Goal: Ask a question

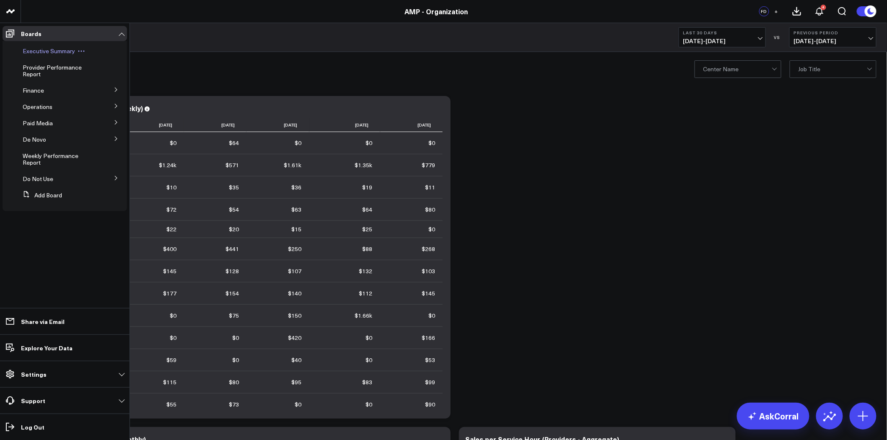
click at [42, 49] on span "Executive Summary" at bounding box center [49, 51] width 52 height 8
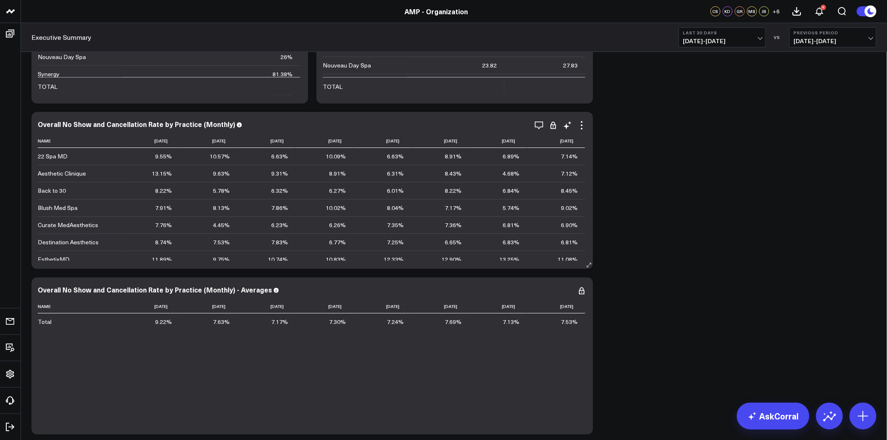
scroll to position [224, 0]
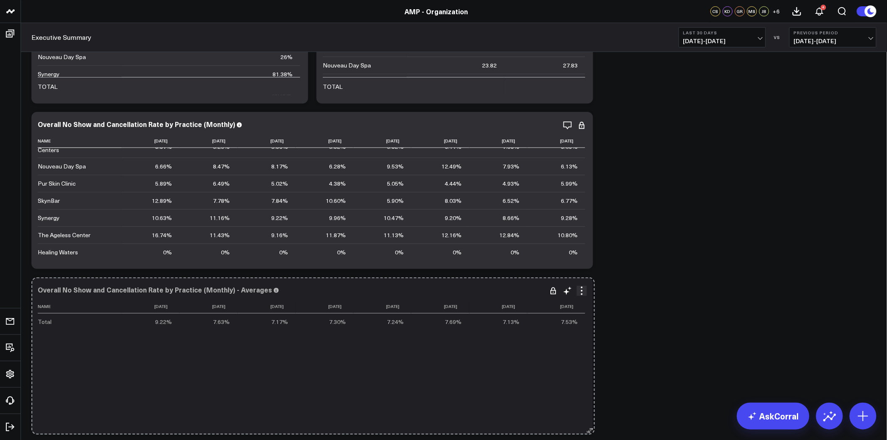
drag, startPoint x: 591, startPoint y: 431, endPoint x: 592, endPoint y: 349, distance: 82.1
click at [592, 349] on div "Overall No Show and Cancellation Rate by Practice (Monthly) - Averages Name 202…" at bounding box center [311, 355] width 561 height 157
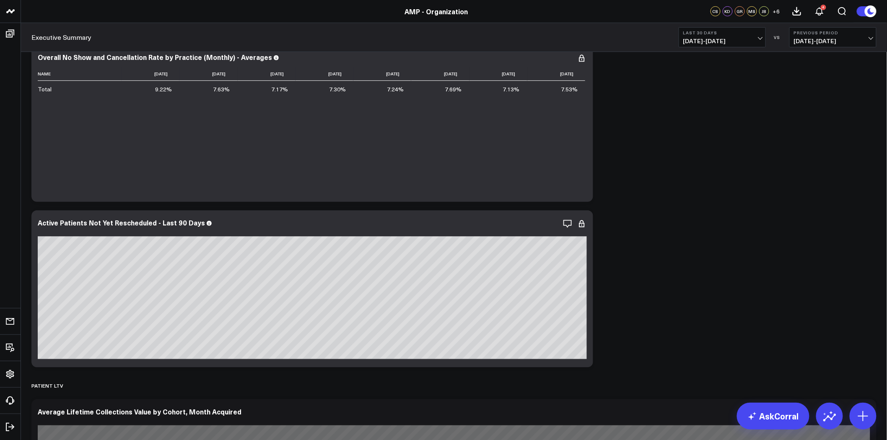
scroll to position [2933, 0]
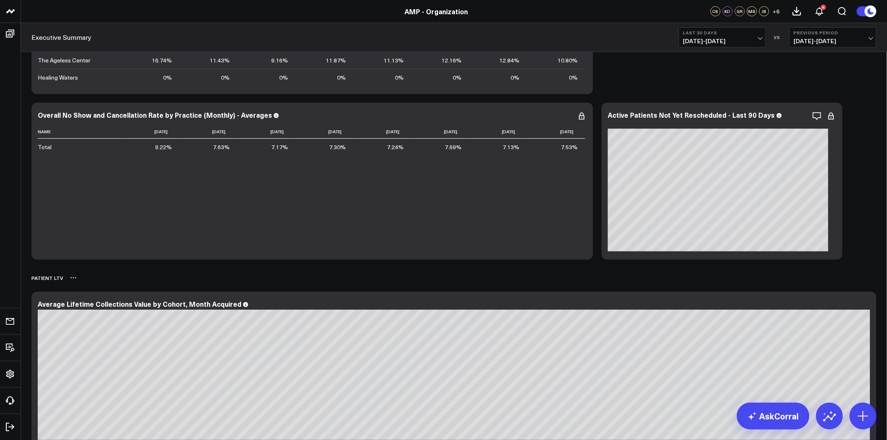
scroll to position [2700, 0]
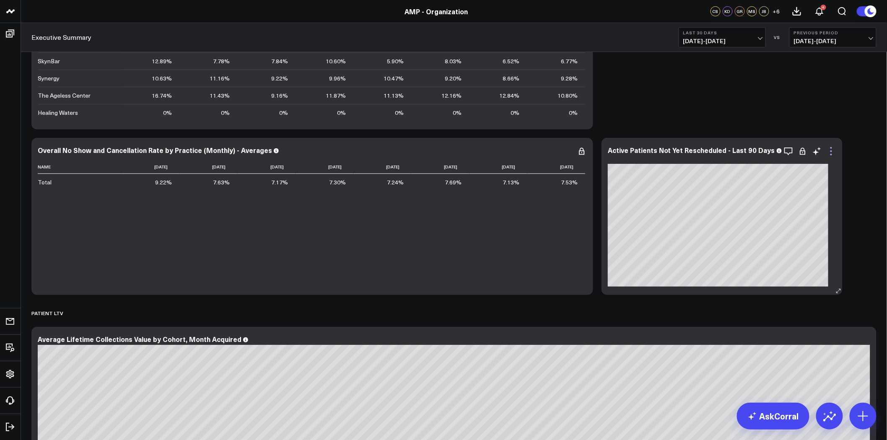
click at [826, 149] on icon at bounding box center [831, 151] width 10 height 10
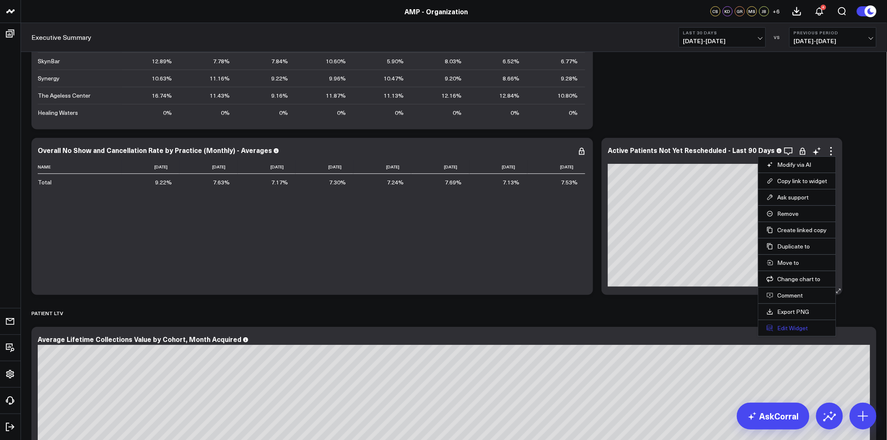
click at [792, 328] on button "Edit Widget" at bounding box center [796, 328] width 61 height 8
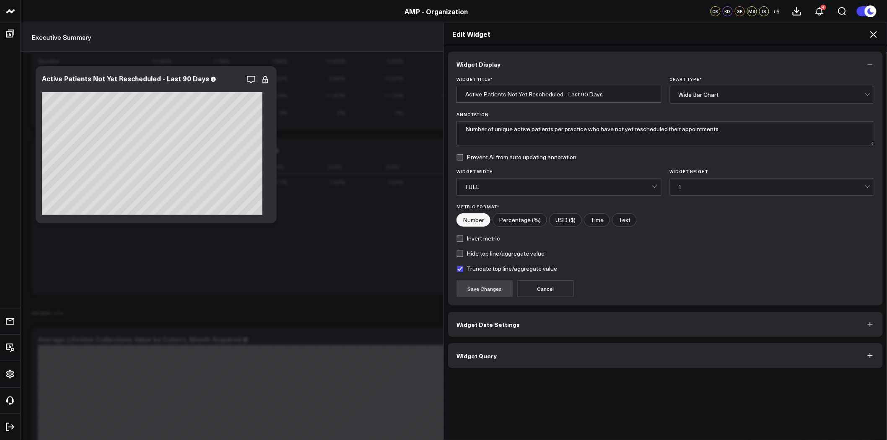
click at [873, 31] on icon at bounding box center [873, 34] width 10 height 10
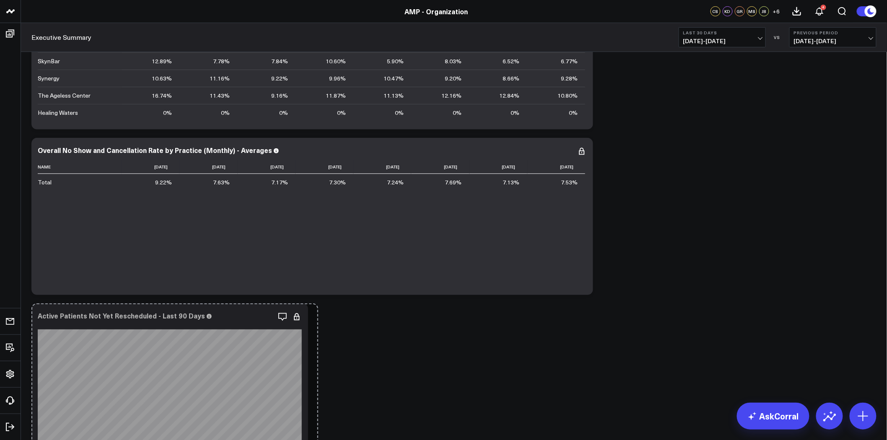
drag, startPoint x: 833, startPoint y: 291, endPoint x: 881, endPoint y: 300, distance: 49.5
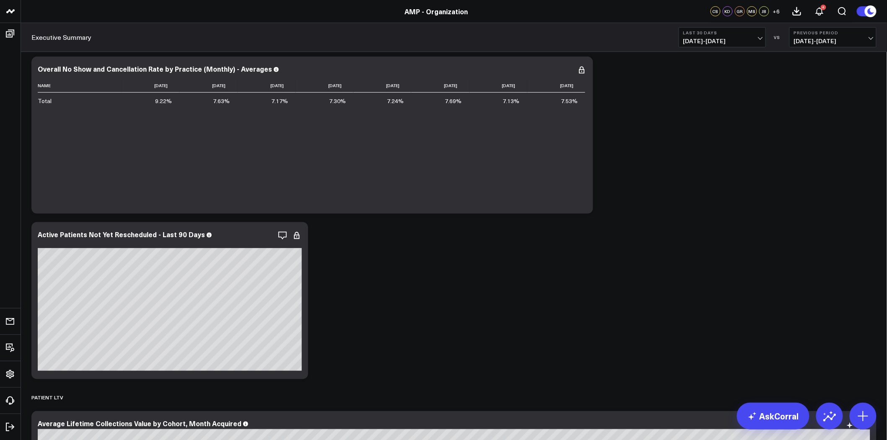
scroll to position [2886, 0]
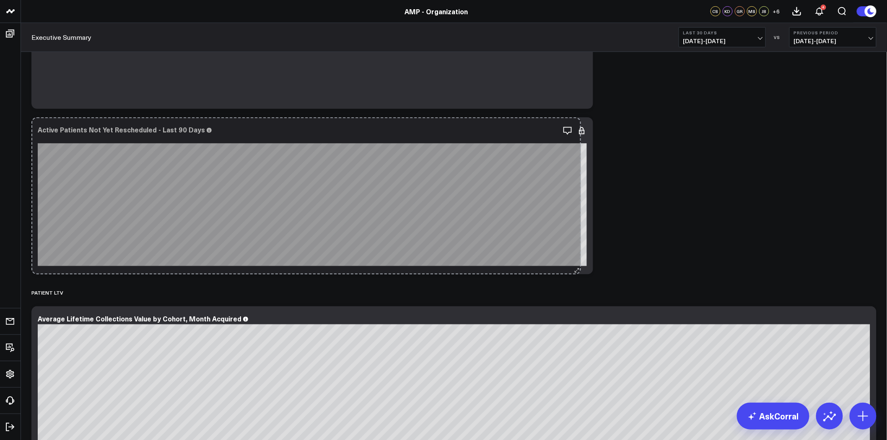
click at [575, 258] on div "Active Patients Not Yet Rescheduled - Last 90 Days So sorry. The query returned…" at bounding box center [311, 195] width 561 height 157
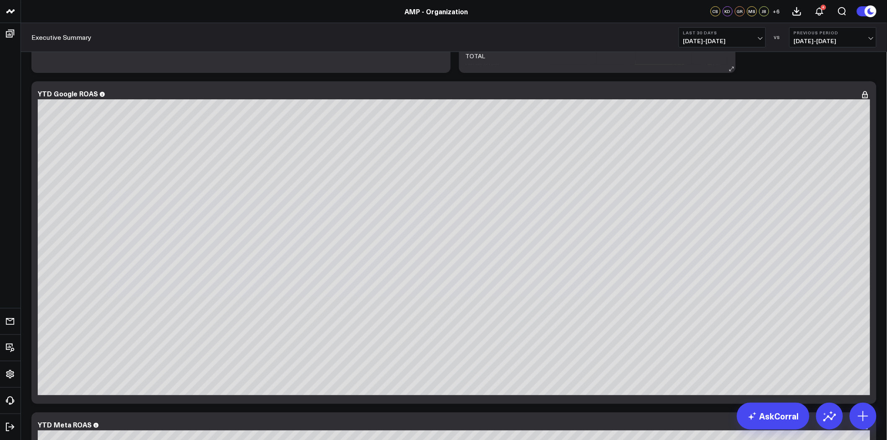
scroll to position [3957, 0]
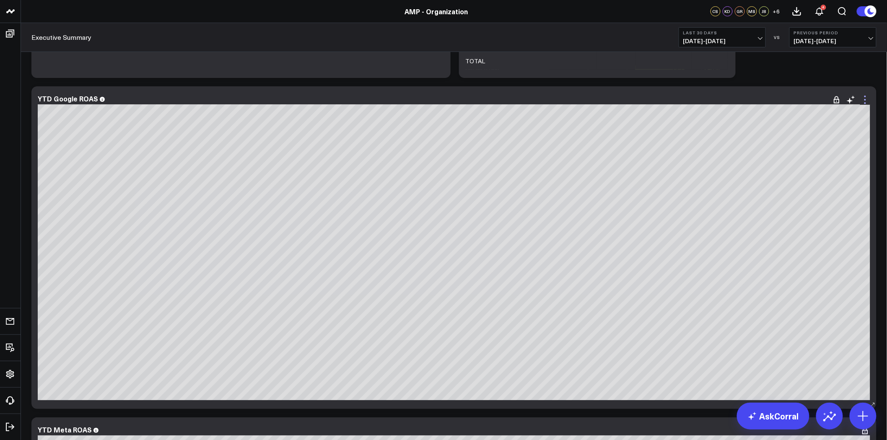
click at [865, 98] on icon at bounding box center [865, 100] width 10 height 10
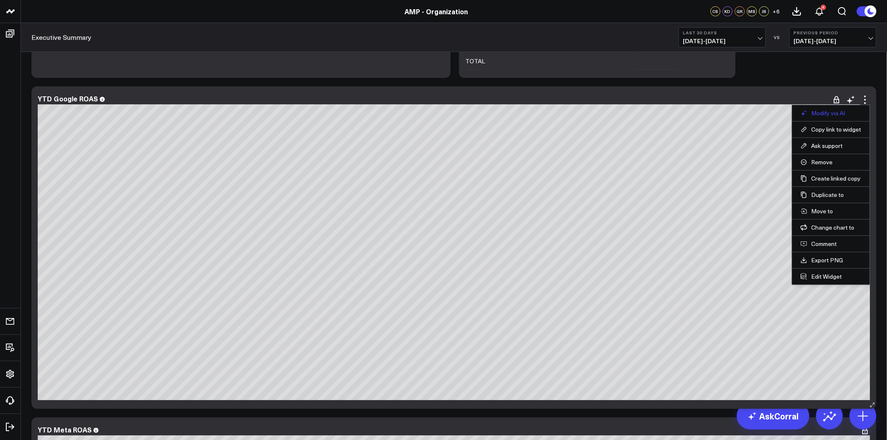
click at [851, 115] on button "Modify via AI" at bounding box center [830, 113] width 61 height 8
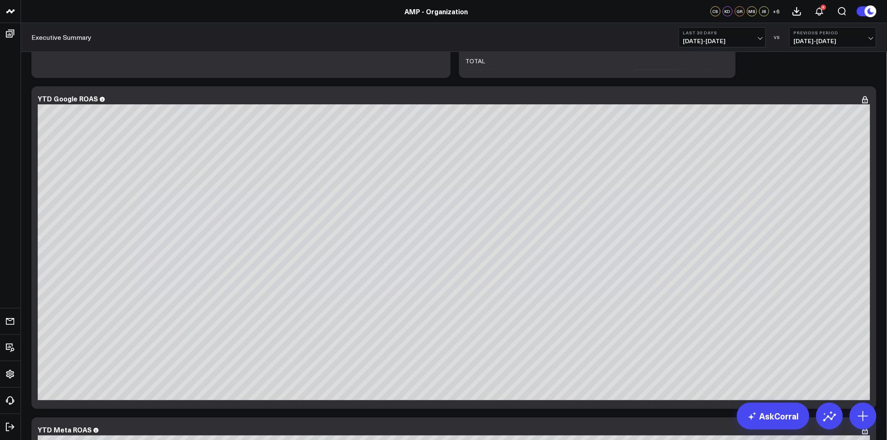
click at [865, 101] on icon at bounding box center [865, 100] width 10 height 10
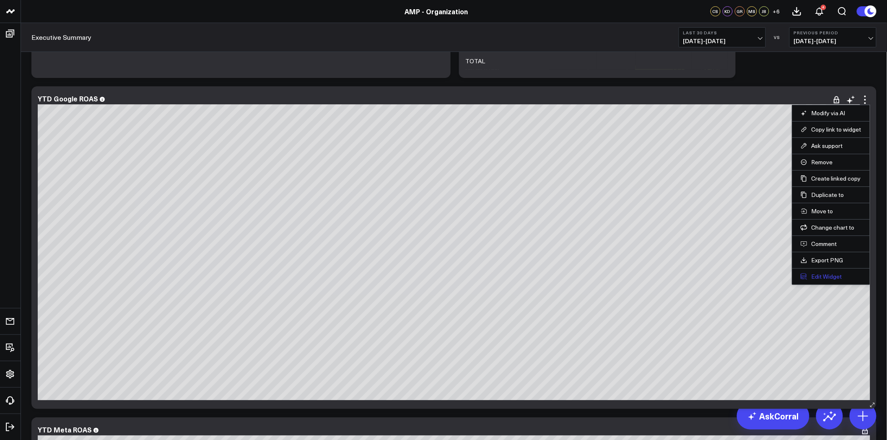
click at [830, 275] on button "Edit Widget" at bounding box center [830, 277] width 61 height 8
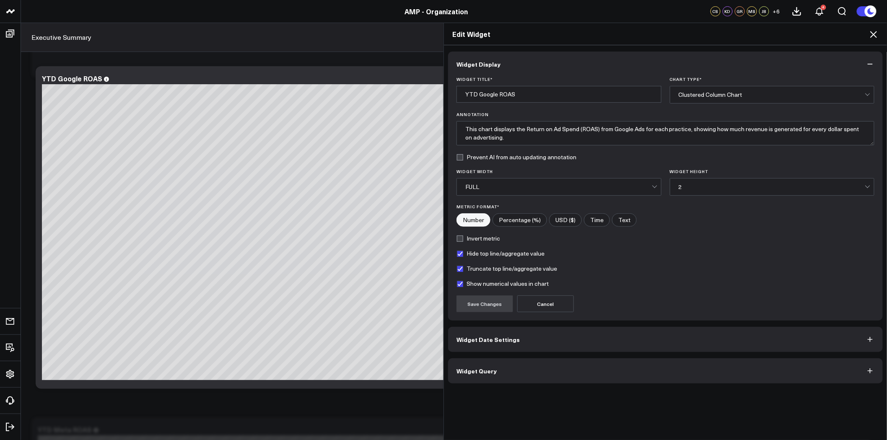
click at [547, 370] on button "Widget Query" at bounding box center [665, 370] width 434 height 25
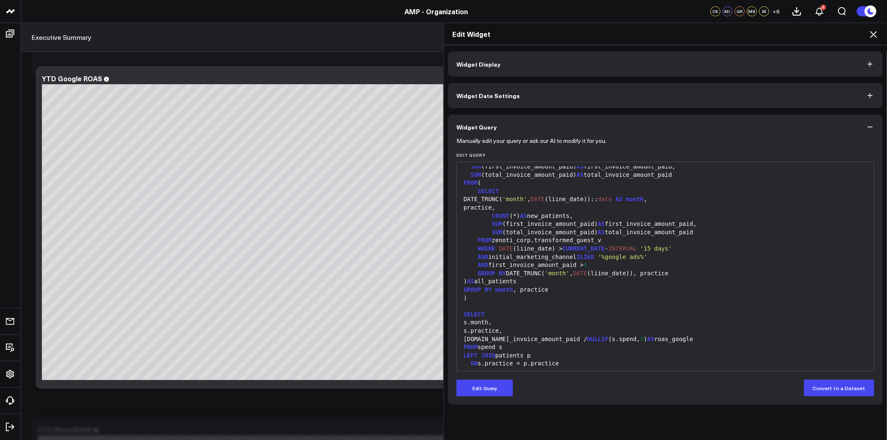
scroll to position [221, 0]
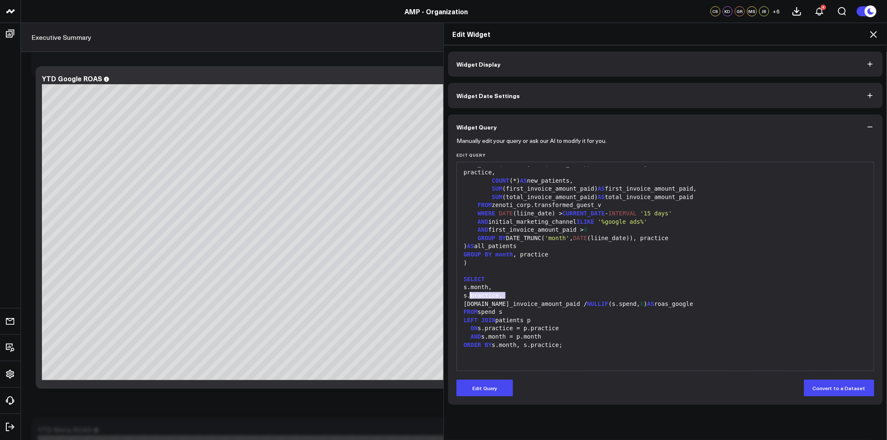
drag, startPoint x: 512, startPoint y: 295, endPoint x: 466, endPoint y: 295, distance: 45.3
click at [466, 295] on div "s.practice," at bounding box center [665, 296] width 409 height 8
click at [491, 386] on button "Edit Query" at bounding box center [484, 388] width 57 height 17
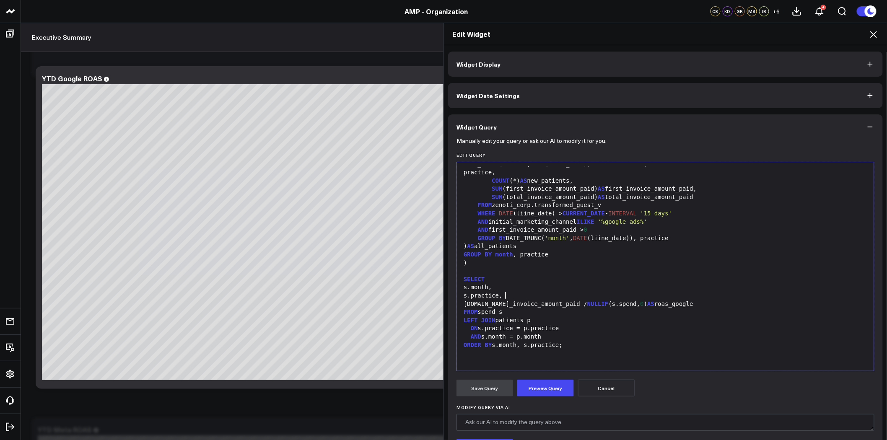
click at [507, 293] on div "s.practice," at bounding box center [665, 296] width 409 height 8
drag, startPoint x: 507, startPoint y: 295, endPoint x: 467, endPoint y: 295, distance: 40.2
click at [467, 295] on div "s.practice," at bounding box center [665, 296] width 409 height 8
click at [504, 288] on div "s.practice,s.month," at bounding box center [665, 287] width 409 height 8
click at [502, 288] on div "s.practice,s.month," at bounding box center [665, 287] width 409 height 8
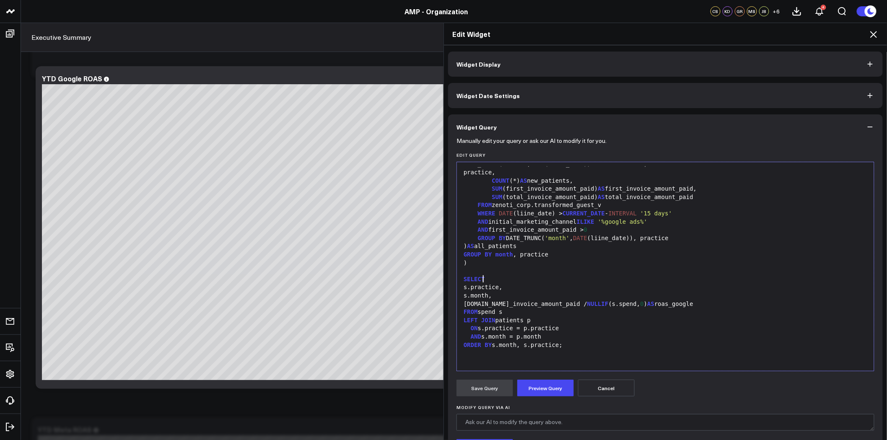
click at [531, 280] on div "SELECT" at bounding box center [665, 279] width 409 height 8
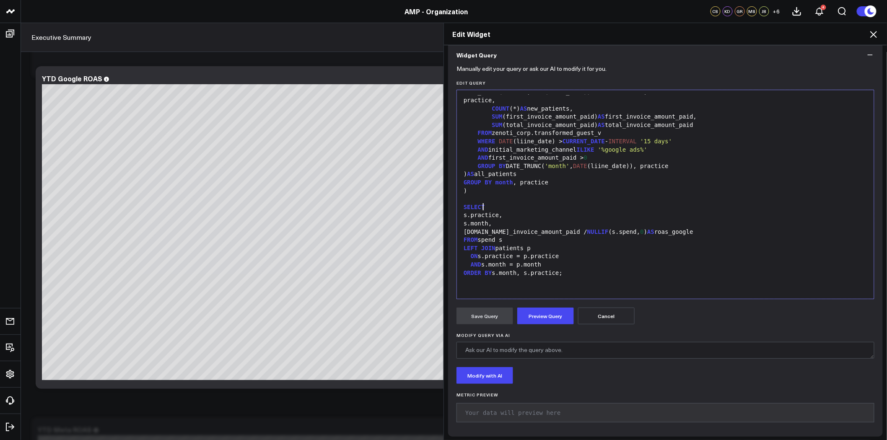
scroll to position [74, 0]
click at [534, 313] on button "Preview Query" at bounding box center [545, 313] width 57 height 17
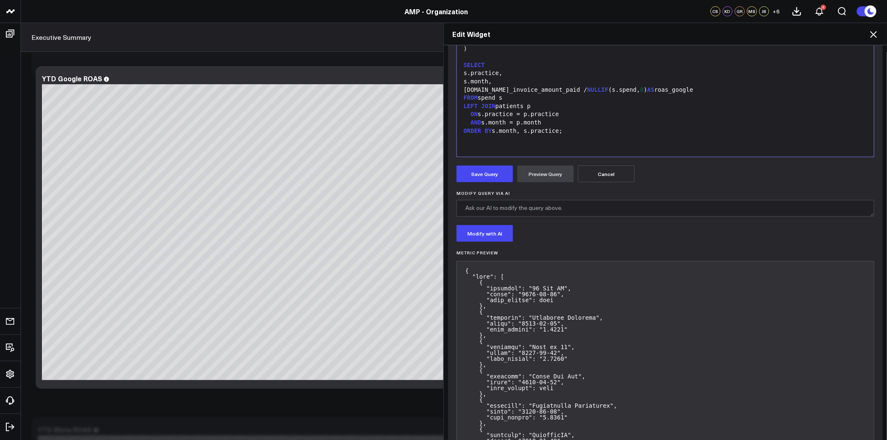
scroll to position [121, 0]
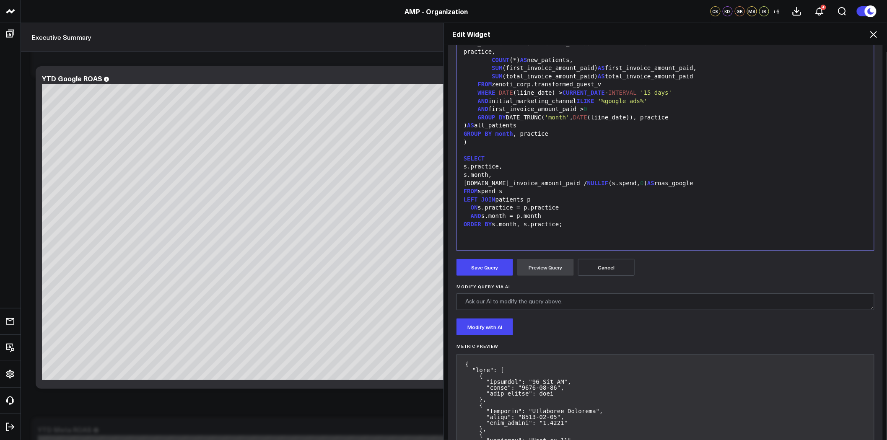
click at [495, 223] on div "ORDER BY s.month, s.practice;" at bounding box center [665, 224] width 409 height 8
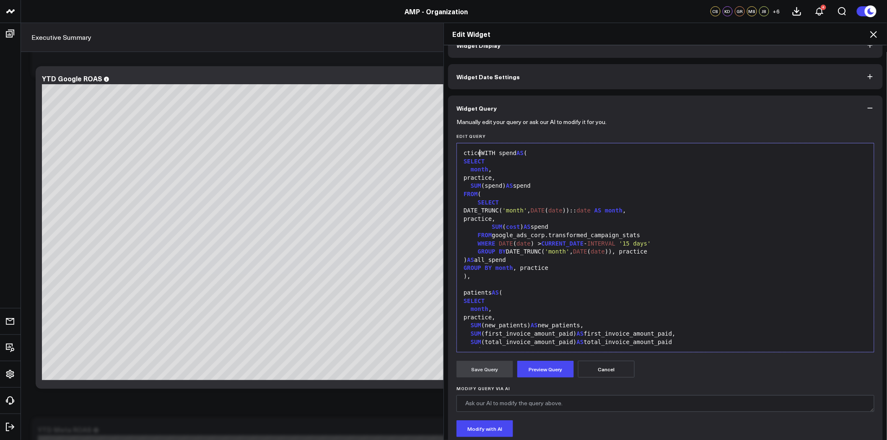
scroll to position [0, 0]
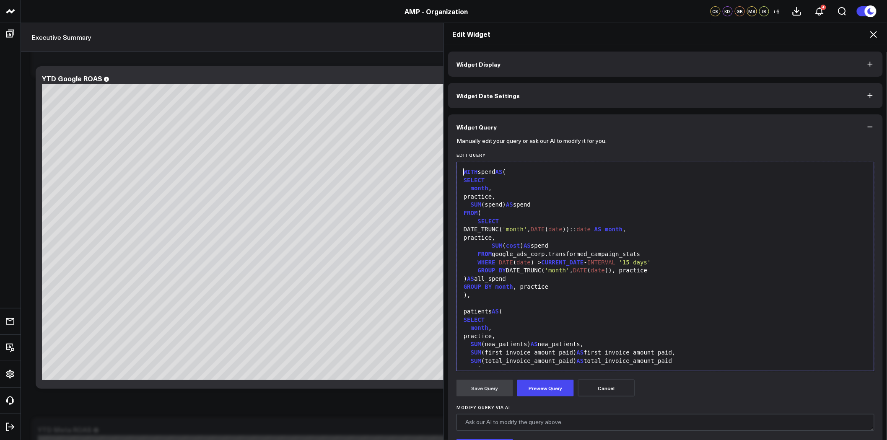
click at [610, 391] on button "Cancel" at bounding box center [606, 388] width 57 height 17
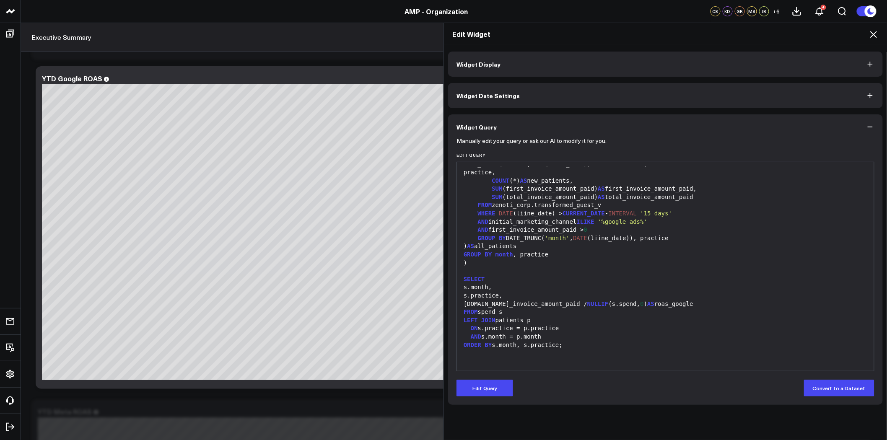
scroll to position [4003, 0]
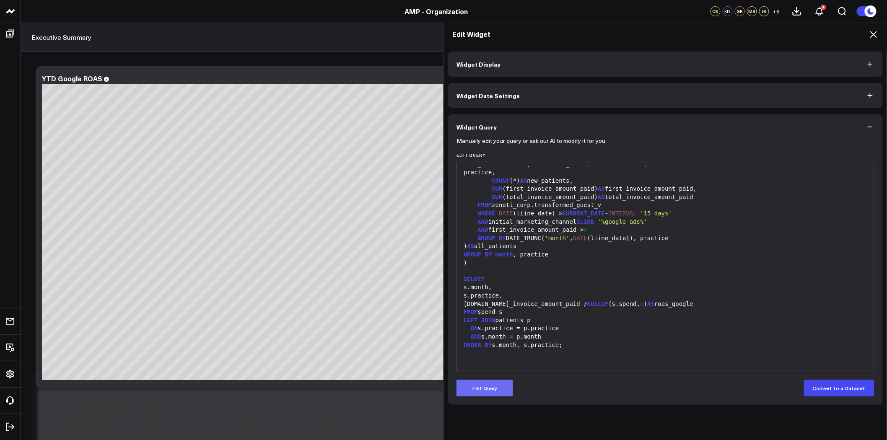
click at [497, 387] on button "Edit Query" at bounding box center [484, 388] width 57 height 17
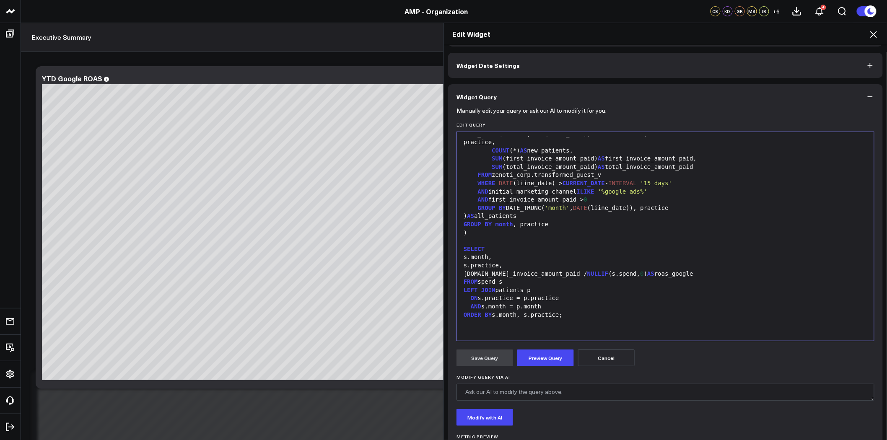
scroll to position [47, 0]
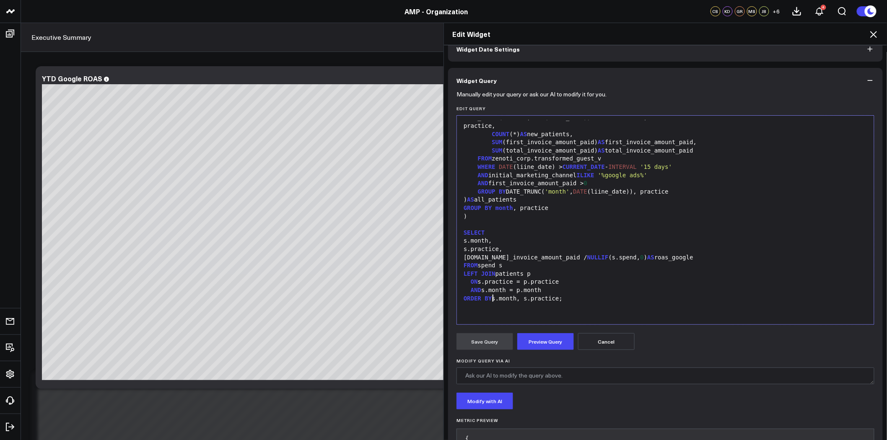
click at [491, 298] on div "ORDER BY s.month, s.practice;" at bounding box center [665, 299] width 409 height 8
click at [546, 344] on button "Preview Query" at bounding box center [545, 341] width 57 height 17
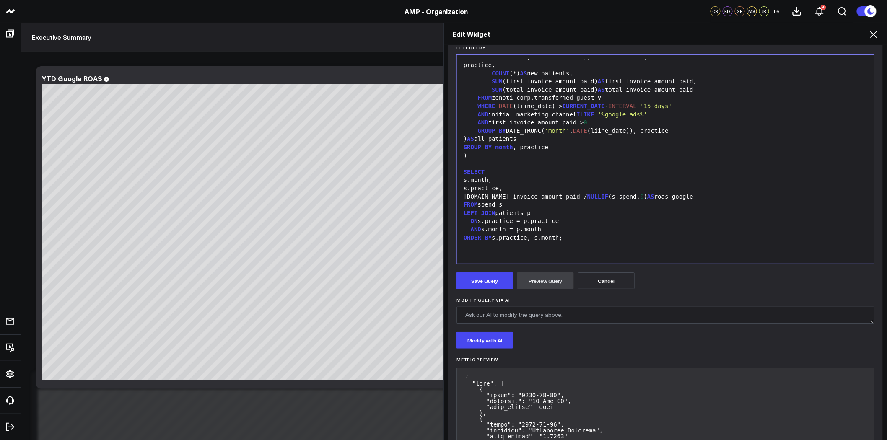
scroll to position [186, 0]
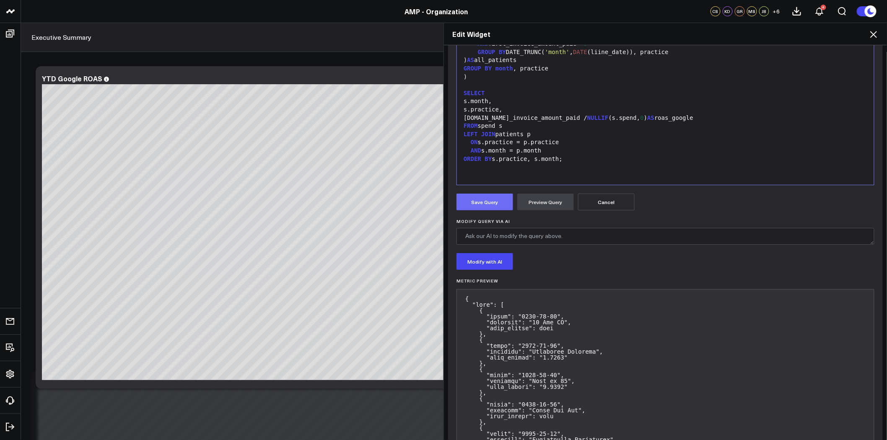
click at [491, 205] on button "Save Query" at bounding box center [484, 202] width 57 height 17
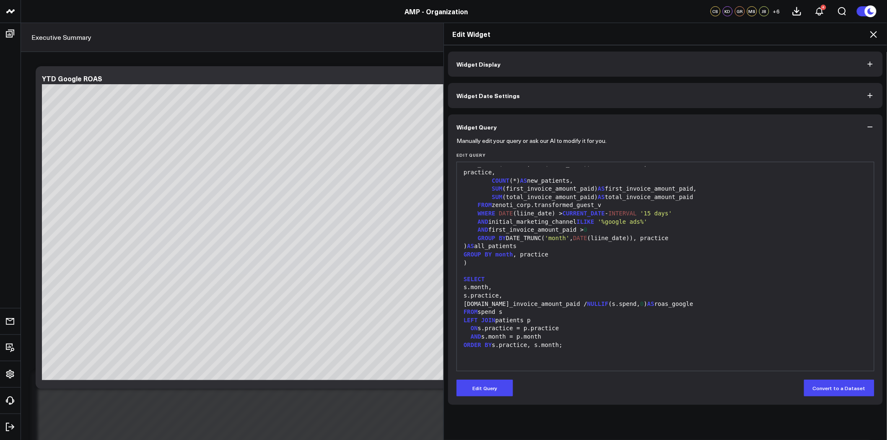
scroll to position [0, 0]
drag, startPoint x: 467, startPoint y: 288, endPoint x: 494, endPoint y: 288, distance: 26.8
click at [494, 288] on div "s.month," at bounding box center [665, 287] width 409 height 8
drag, startPoint x: 520, startPoint y: 406, endPoint x: 488, endPoint y: 388, distance: 36.2
click at [488, 388] on button "Edit Query" at bounding box center [484, 388] width 57 height 17
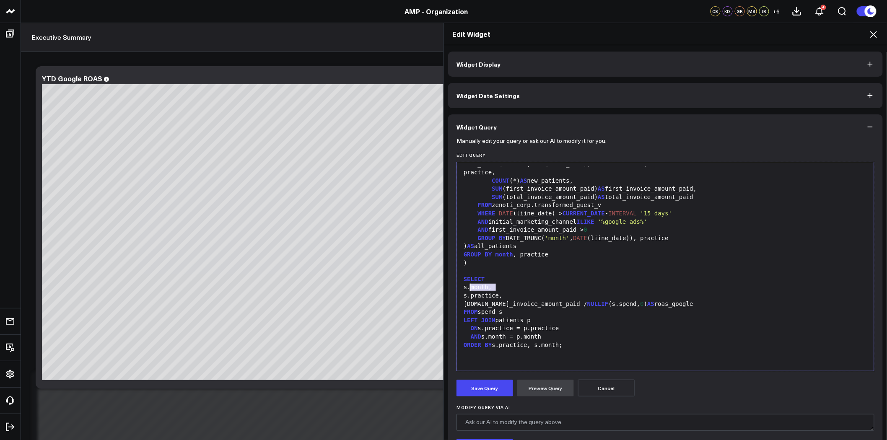
drag, startPoint x: 508, startPoint y: 290, endPoint x: 467, endPoint y: 290, distance: 41.5
click at [467, 290] on div "s.month," at bounding box center [665, 287] width 409 height 8
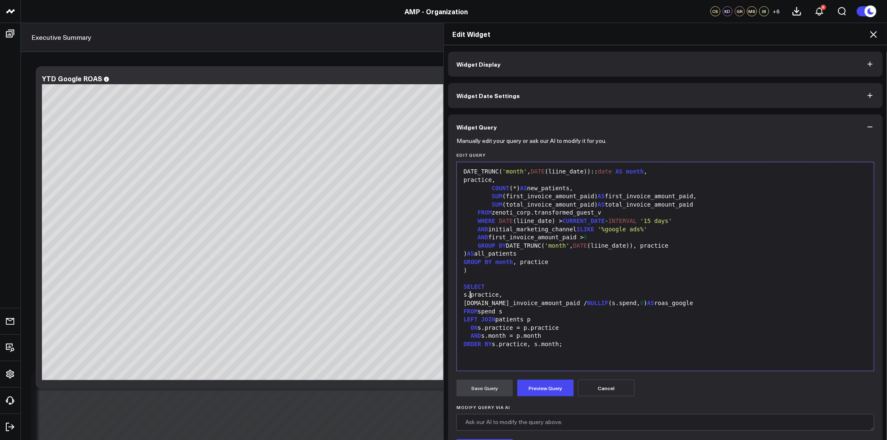
scroll to position [213, 0]
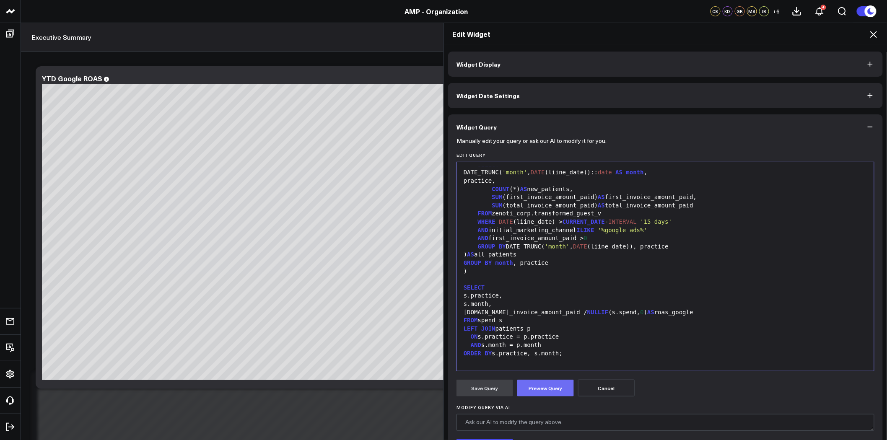
click at [543, 386] on button "Preview Query" at bounding box center [545, 388] width 57 height 17
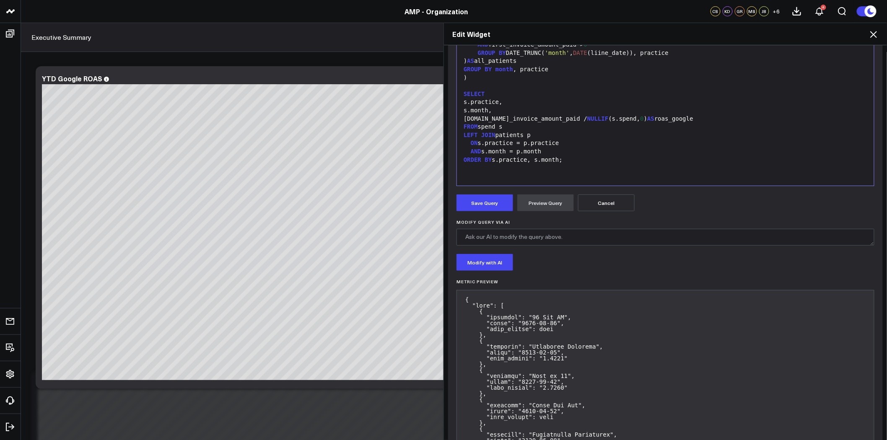
scroll to position [186, 0]
click at [495, 206] on button "Save Query" at bounding box center [484, 202] width 57 height 17
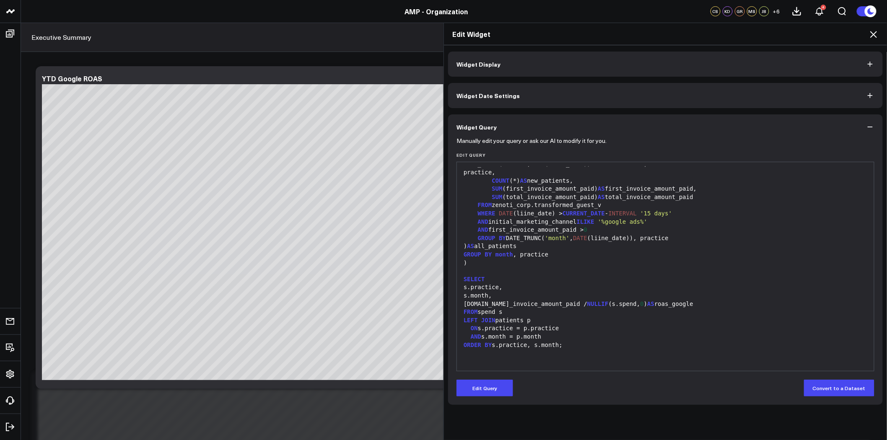
scroll to position [0, 0]
click at [492, 384] on button "Edit Query" at bounding box center [484, 388] width 57 height 17
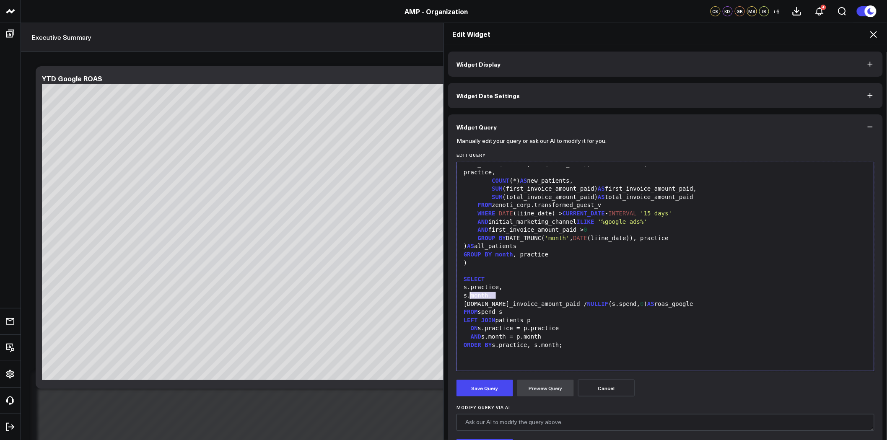
drag, startPoint x: 497, startPoint y: 296, endPoint x: 466, endPoint y: 297, distance: 31.1
click at [466, 297] on div "s.month," at bounding box center [665, 296] width 409 height 8
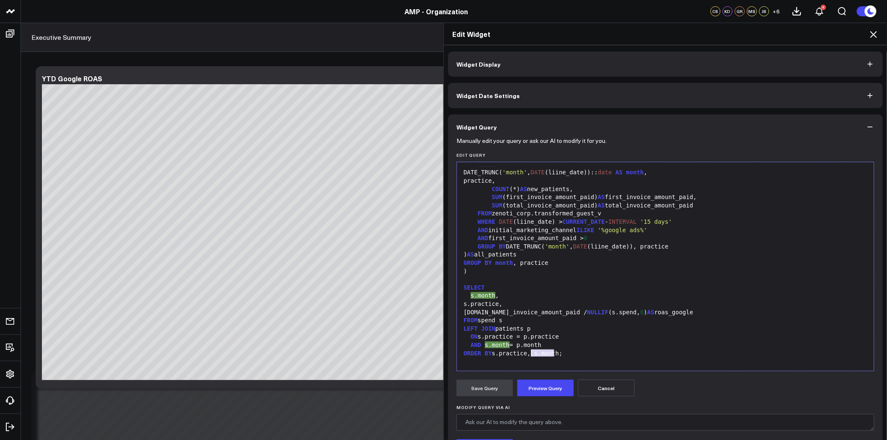
drag, startPoint x: 551, startPoint y: 353, endPoint x: 527, endPoint y: 353, distance: 23.9
click at [527, 353] on div "ORDER BY s.practice, s.month;" at bounding box center [665, 353] width 409 height 8
click at [490, 354] on div "ORDER BY s.practice, ;" at bounding box center [665, 353] width 409 height 8
click at [547, 388] on button "Preview Query" at bounding box center [545, 388] width 57 height 17
click at [497, 391] on button "Save Query" at bounding box center [484, 388] width 57 height 17
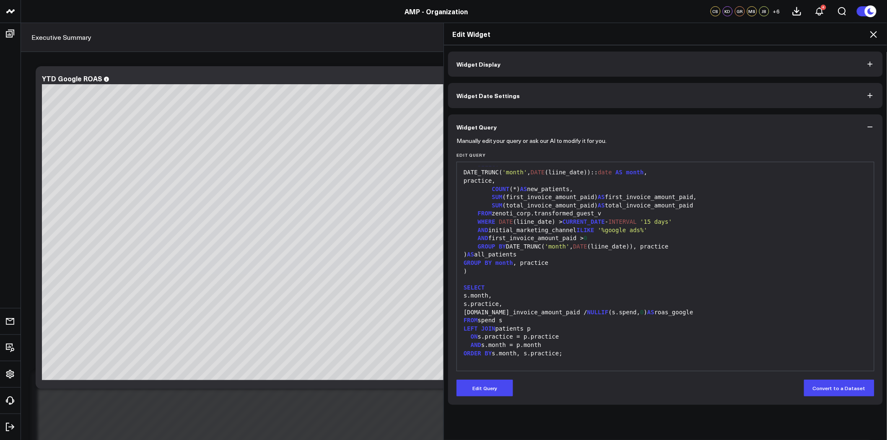
click at [876, 33] on icon at bounding box center [873, 34] width 10 height 10
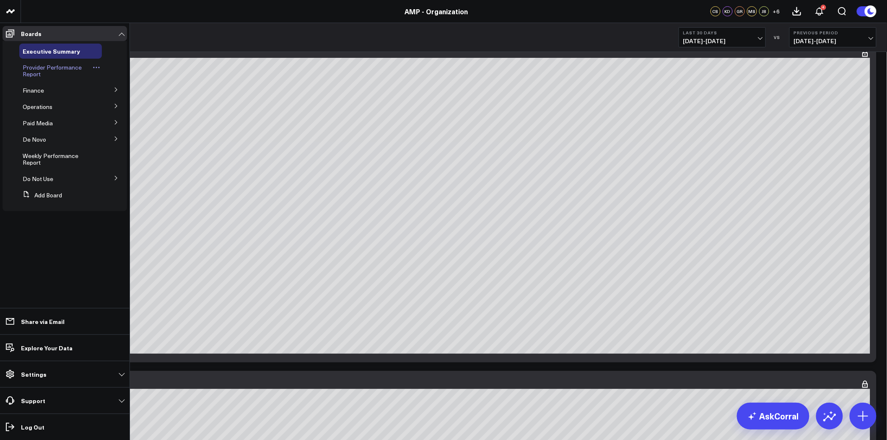
click at [52, 72] on link "Provider Performance Report" at bounding box center [57, 70] width 68 height 13
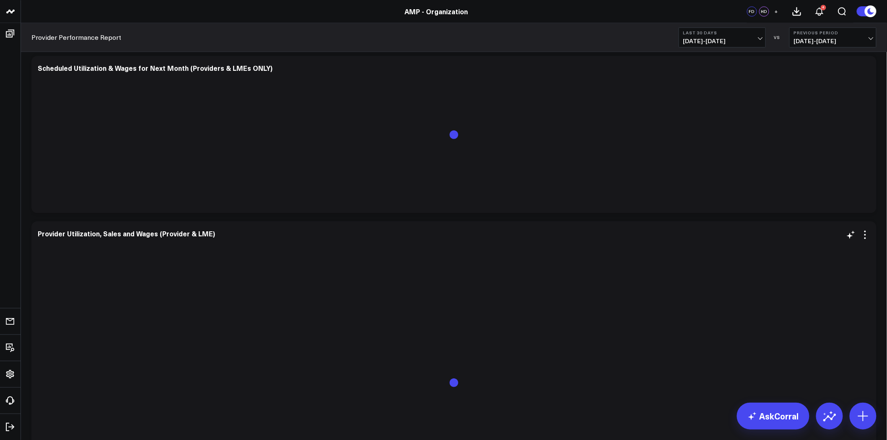
scroll to position [1024, 0]
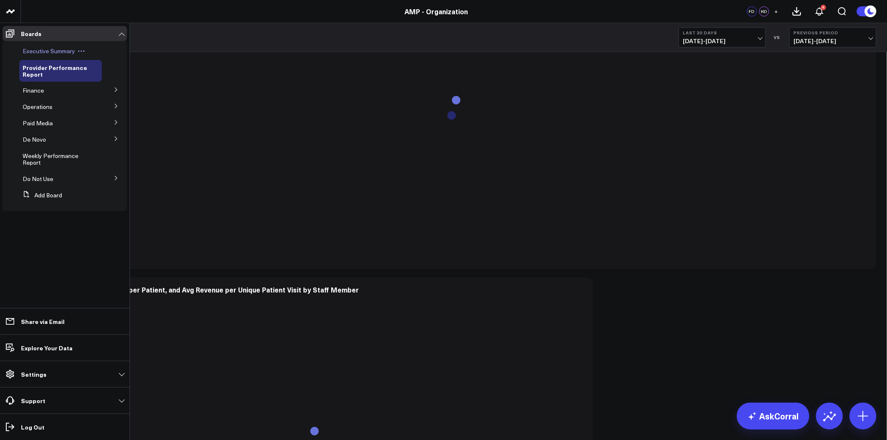
click at [50, 51] on span "Executive Summary" at bounding box center [49, 51] width 52 height 8
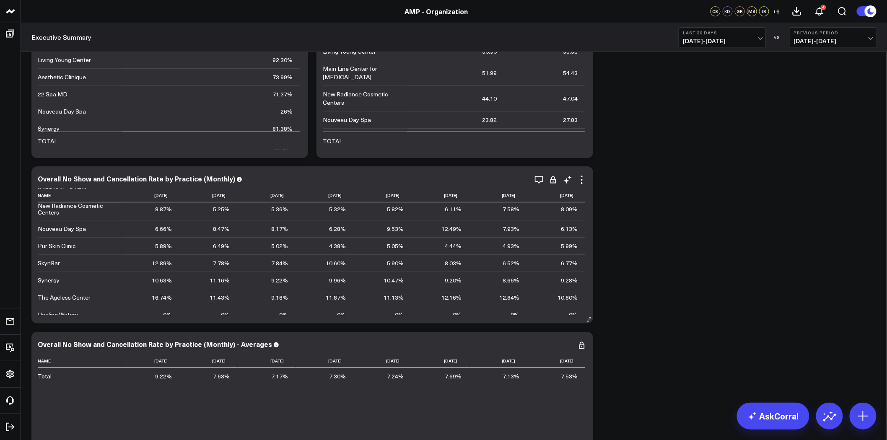
scroll to position [224, 0]
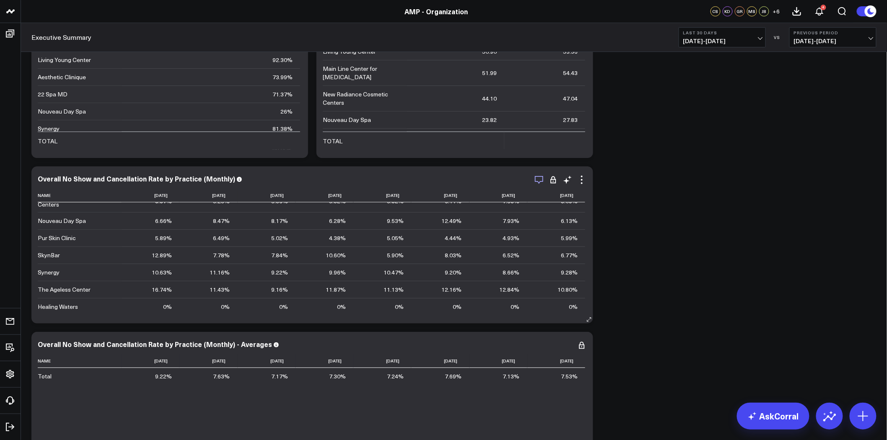
click at [541, 175] on icon "button" at bounding box center [539, 180] width 10 height 10
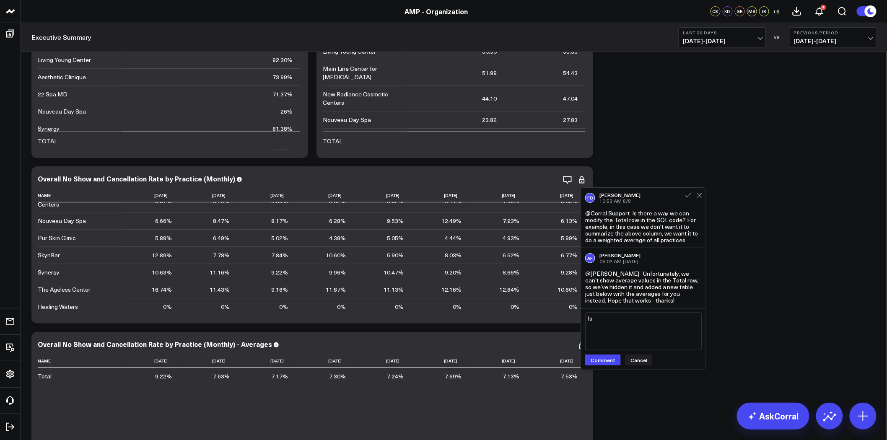
type textarea "I"
type textarea "@Corral Support instead of breaking out the total into a separate table, we can…"
click at [648, 362] on button "Cancel" at bounding box center [639, 359] width 28 height 11
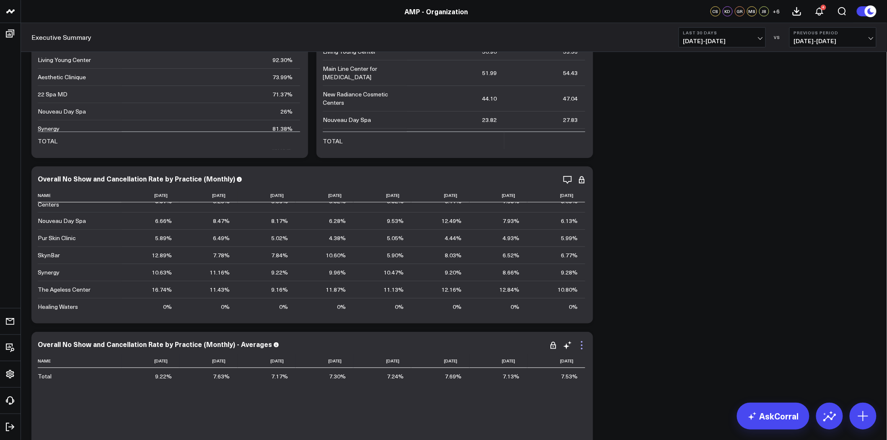
click at [583, 347] on icon at bounding box center [582, 345] width 10 height 10
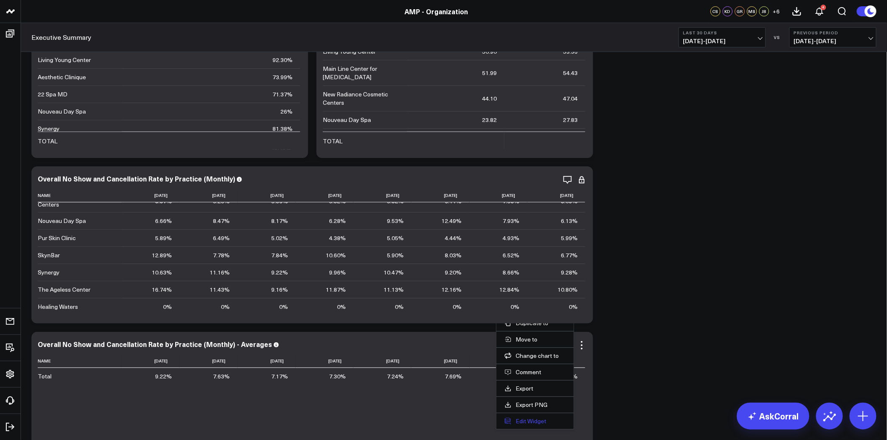
click at [547, 418] on button "Edit Widget" at bounding box center [534, 421] width 61 height 8
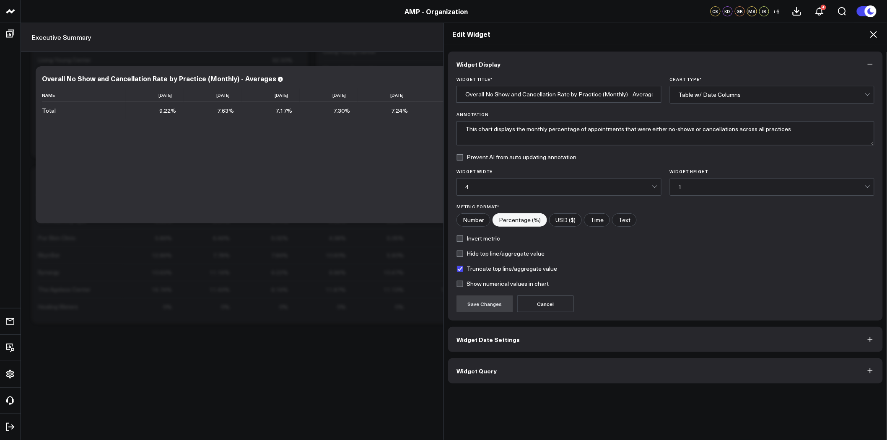
click at [515, 364] on button "Widget Query" at bounding box center [665, 370] width 434 height 25
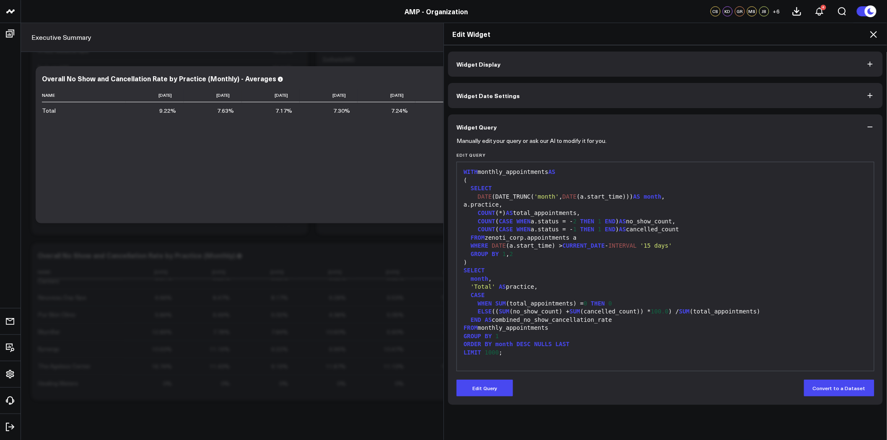
scroll to position [2413, 0]
click at [875, 34] on icon at bounding box center [873, 34] width 10 height 10
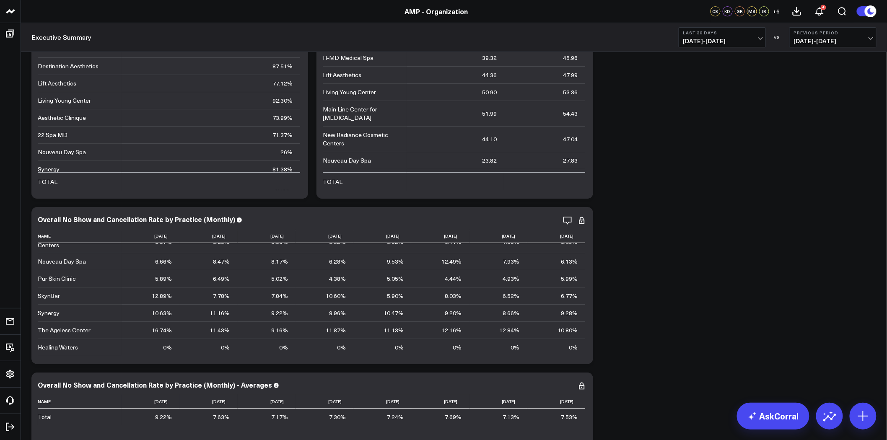
scroll to position [2506, 0]
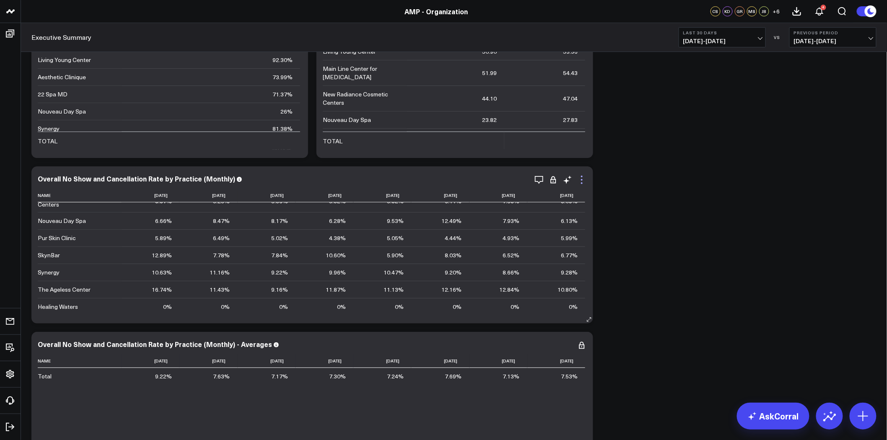
click at [581, 182] on icon at bounding box center [582, 183] width 2 height 2
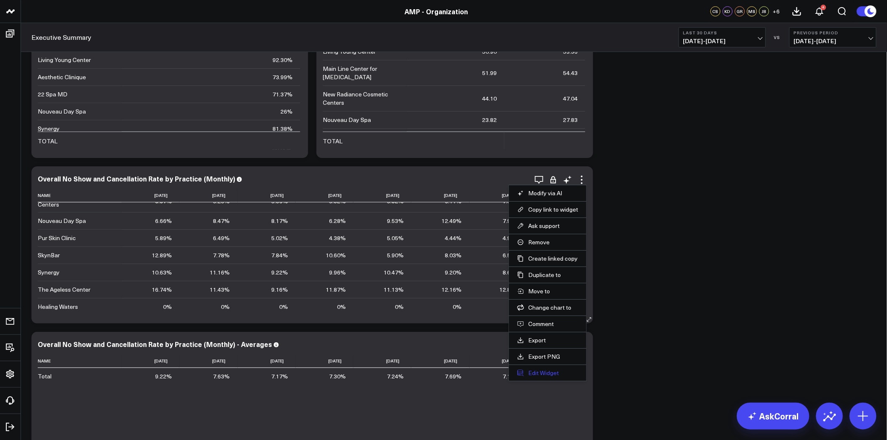
click at [544, 374] on button "Edit Widget" at bounding box center [547, 373] width 61 height 8
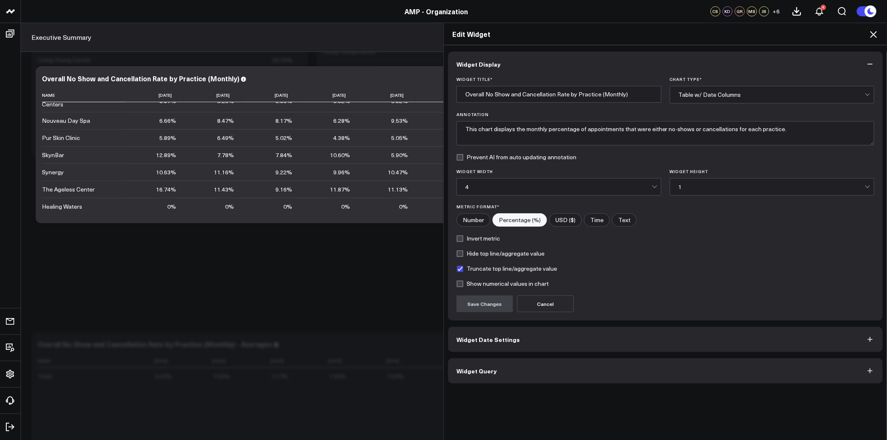
click at [543, 369] on button "Widget Query" at bounding box center [665, 370] width 434 height 25
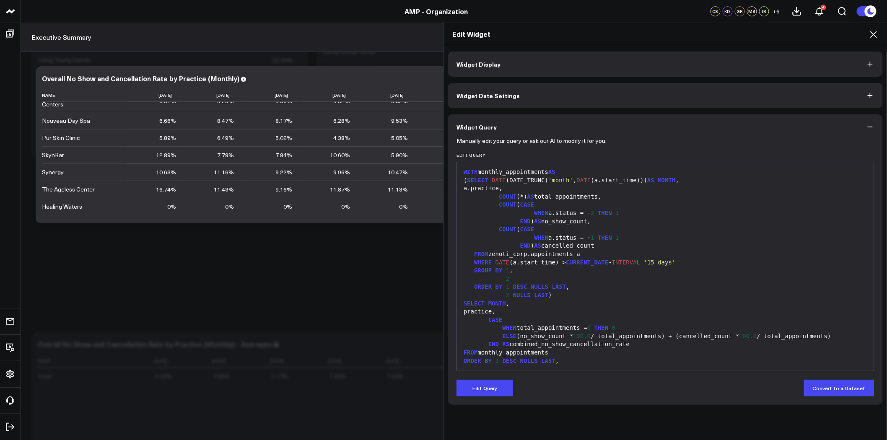
click at [873, 34] on icon at bounding box center [873, 34] width 7 height 7
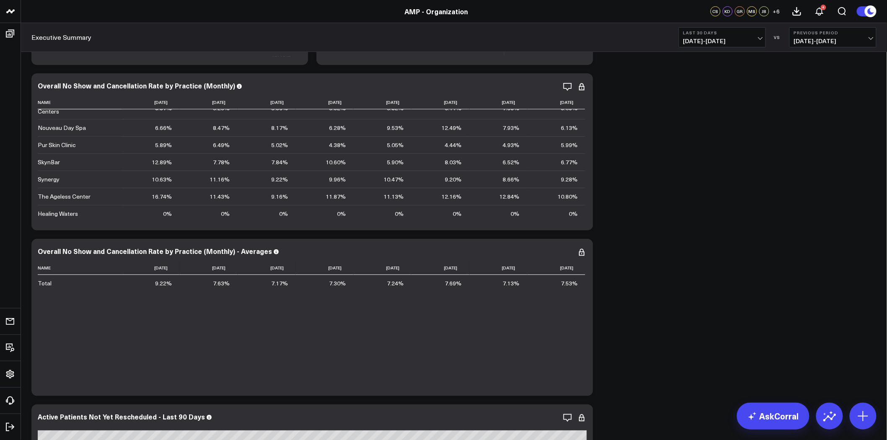
scroll to position [2506, 0]
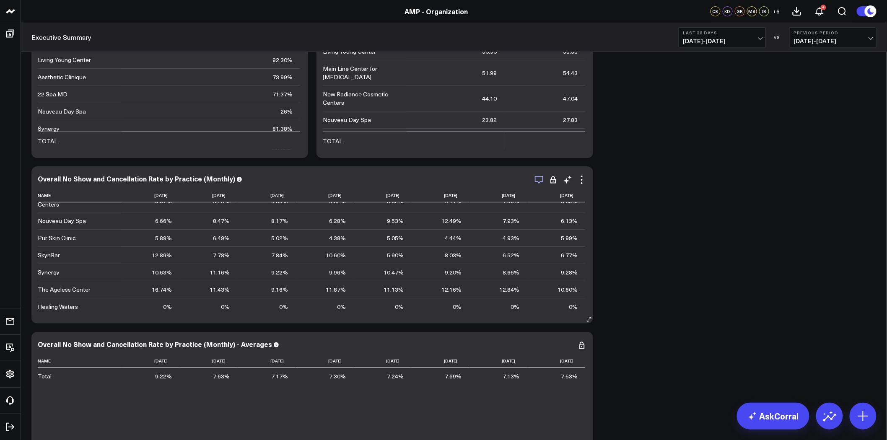
click at [542, 179] on icon "button" at bounding box center [539, 180] width 8 height 8
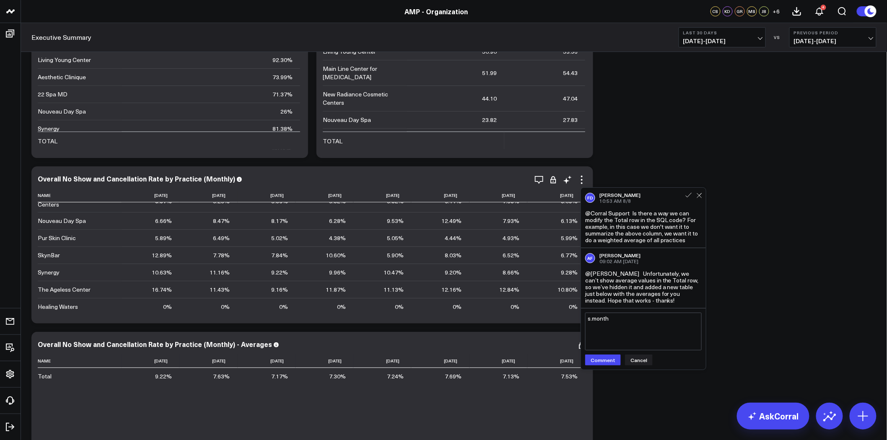
drag, startPoint x: 621, startPoint y: 321, endPoint x: 576, endPoint y: 320, distance: 45.3
click at [576, 320] on div "Modify via AI Copy link to widget Ask support Remove Create linked copy Executi…" at bounding box center [311, 244] width 561 height 157
click at [658, 328] on textarea "@Corral Support understood. instead of breaking out the total into a separate t…" at bounding box center [643, 332] width 116 height 38
click at [638, 334] on textarea "@Corral Support understood. instead of breaking out the total into a separate t…" at bounding box center [643, 332] width 116 height 38
type textarea "@Corral Support understood. instead of breaking out the total into a separate t…"
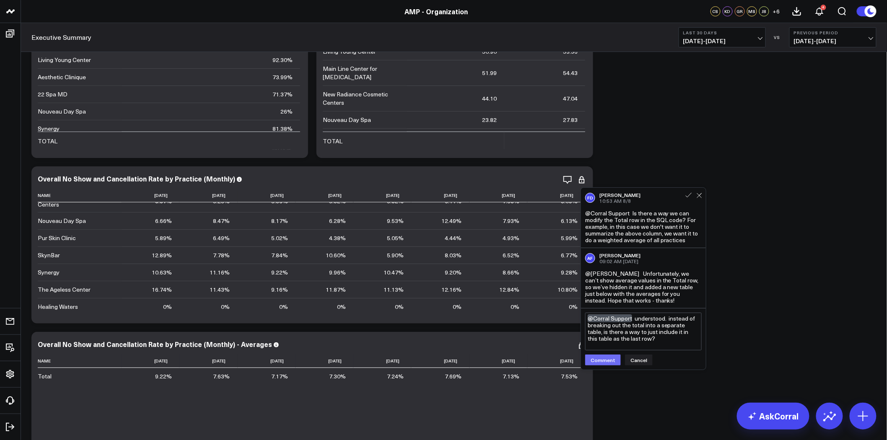
click at [596, 359] on button "Comment" at bounding box center [603, 359] width 36 height 11
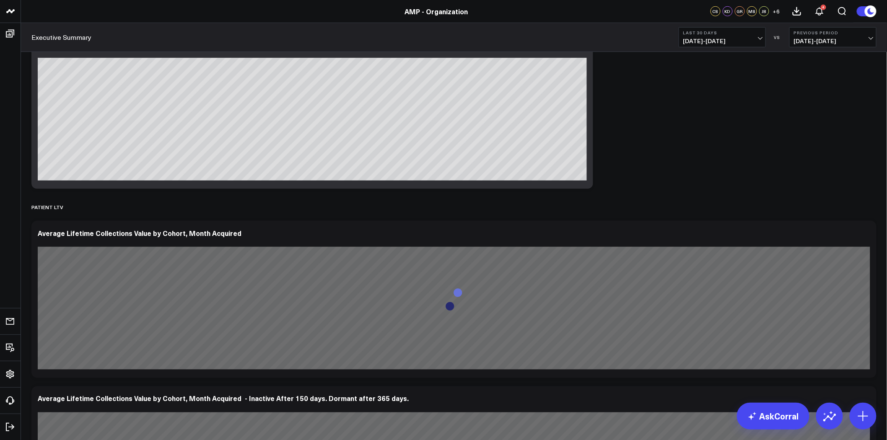
scroll to position [2785, 0]
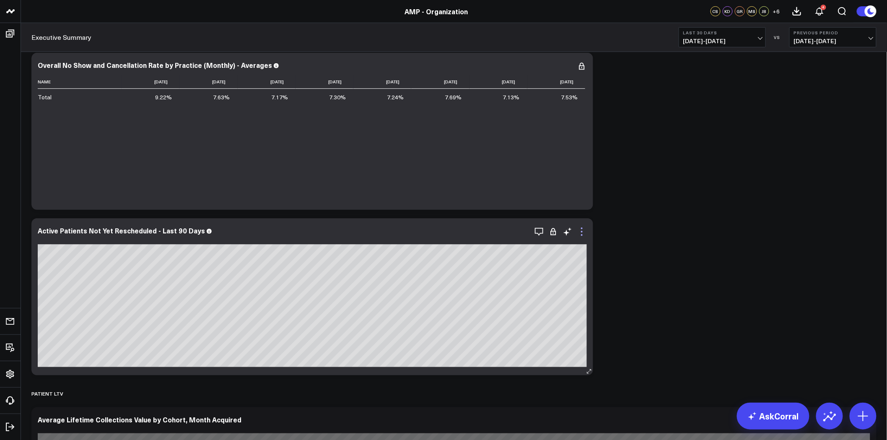
click at [580, 230] on icon at bounding box center [582, 232] width 10 height 10
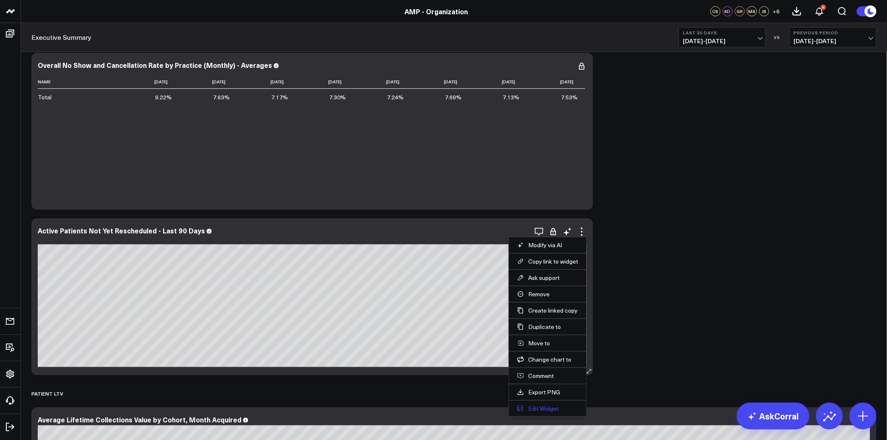
click at [545, 406] on button "Edit Widget" at bounding box center [547, 409] width 61 height 8
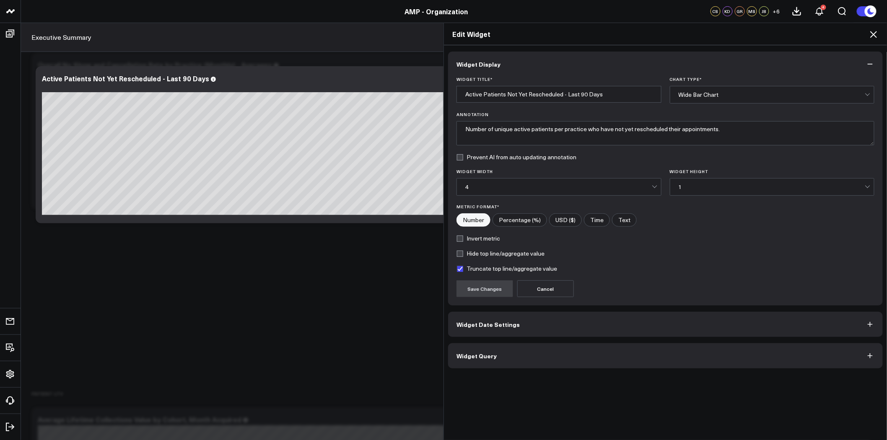
click at [531, 268] on label "Truncate top line/aggregate value" at bounding box center [506, 268] width 101 height 7
click at [463, 268] on input "Truncate top line/aggregate value" at bounding box center [459, 268] width 7 height 7
click at [487, 290] on button "Save Changes" at bounding box center [484, 288] width 57 height 17
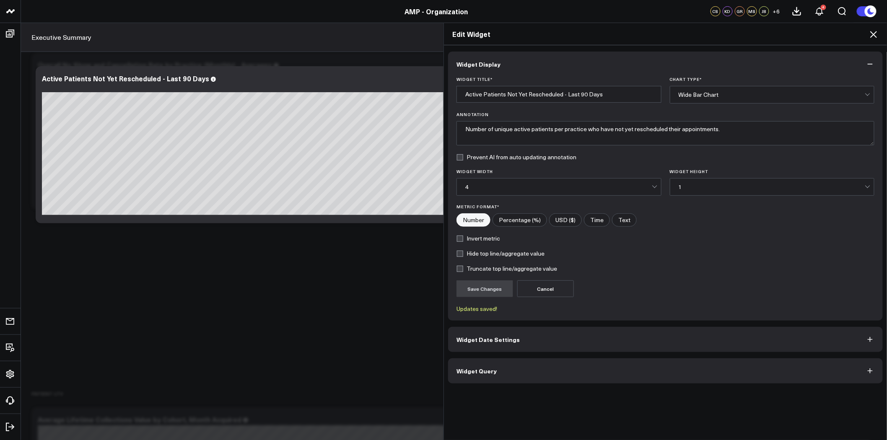
click at [499, 267] on label "Truncate top line/aggregate value" at bounding box center [506, 268] width 101 height 7
click at [463, 267] on input "Truncate top line/aggregate value" at bounding box center [459, 268] width 7 height 7
checkbox input "true"
click at [476, 288] on button "Save Changes" at bounding box center [484, 288] width 57 height 17
click at [578, 339] on button "Widget Date Settings" at bounding box center [665, 339] width 434 height 25
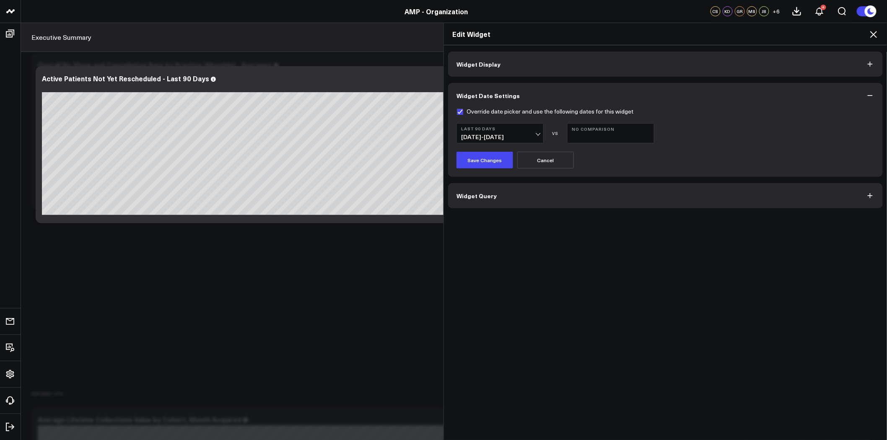
click at [570, 197] on button "Widget Query" at bounding box center [665, 195] width 434 height 25
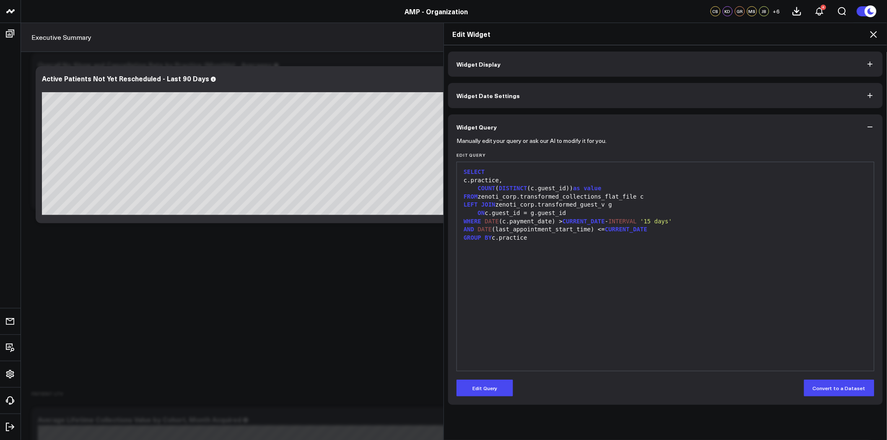
click at [874, 35] on icon at bounding box center [873, 34] width 10 height 10
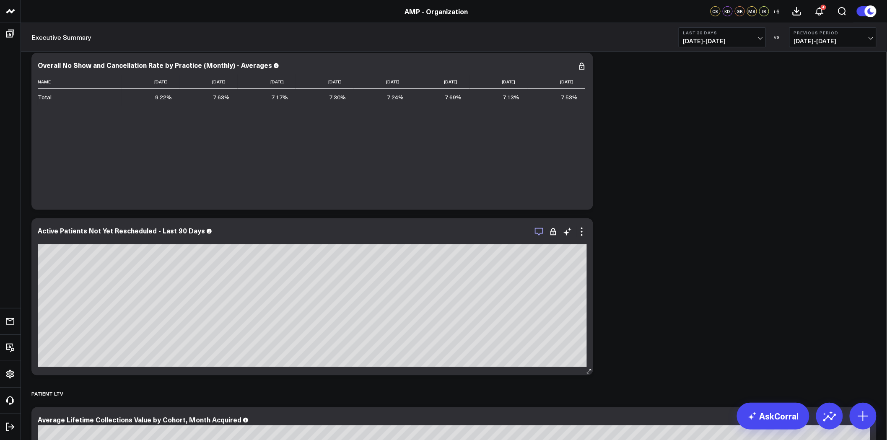
click at [538, 232] on icon "button" at bounding box center [539, 232] width 10 height 10
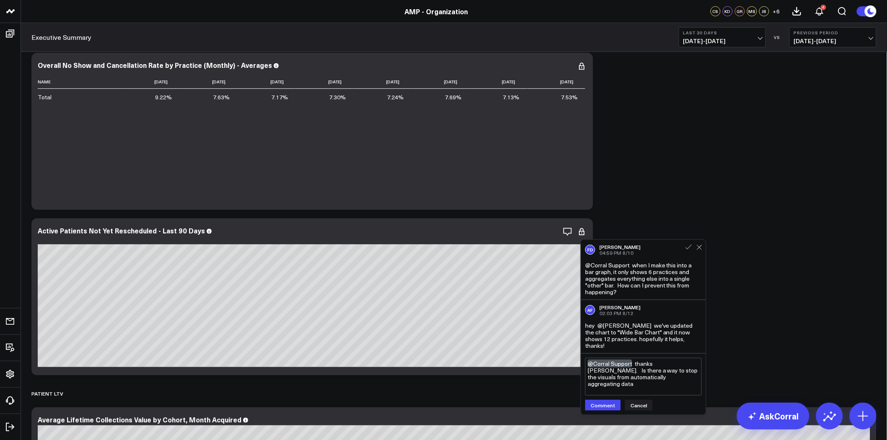
click at [642, 371] on textarea "@Corral Support thanks Alina. Is there a way to stop the visuals from automatic…" at bounding box center [643, 377] width 116 height 38
type textarea "@Corral Support thanks Alina. Is there a way to stop the visuals from automatic…"
click at [609, 407] on button "Comment" at bounding box center [603, 412] width 36 height 11
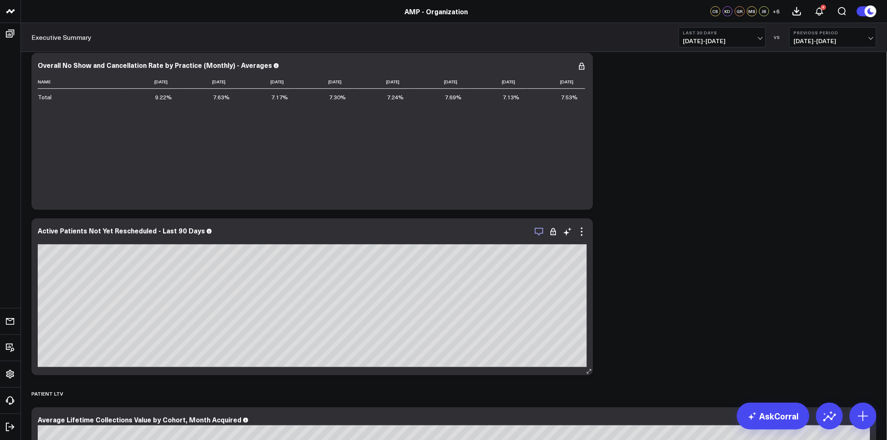
click at [542, 232] on icon "button" at bounding box center [539, 232] width 10 height 10
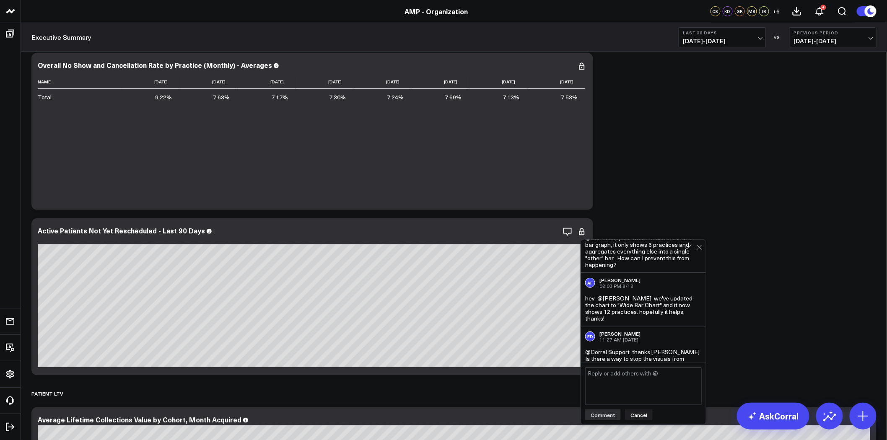
scroll to position [51, 0]
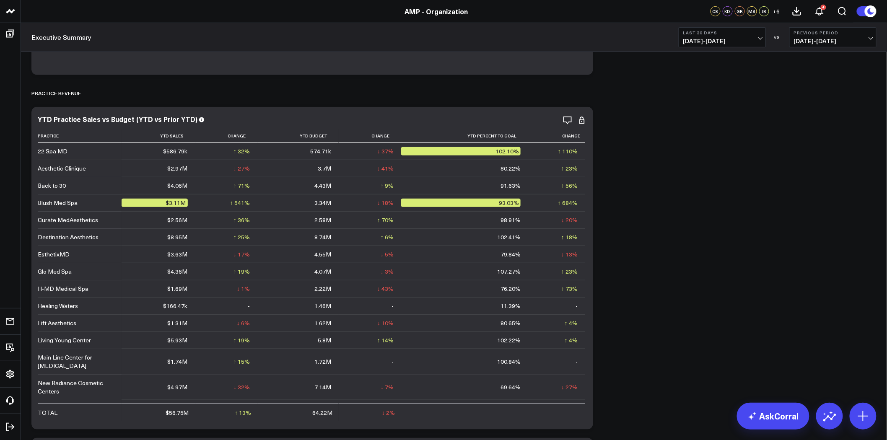
scroll to position [0, 0]
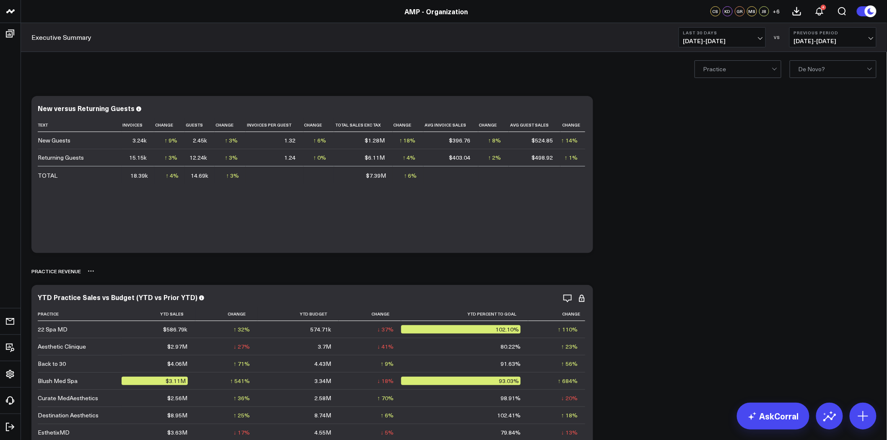
click at [88, 269] on icon at bounding box center [91, 271] width 7 height 7
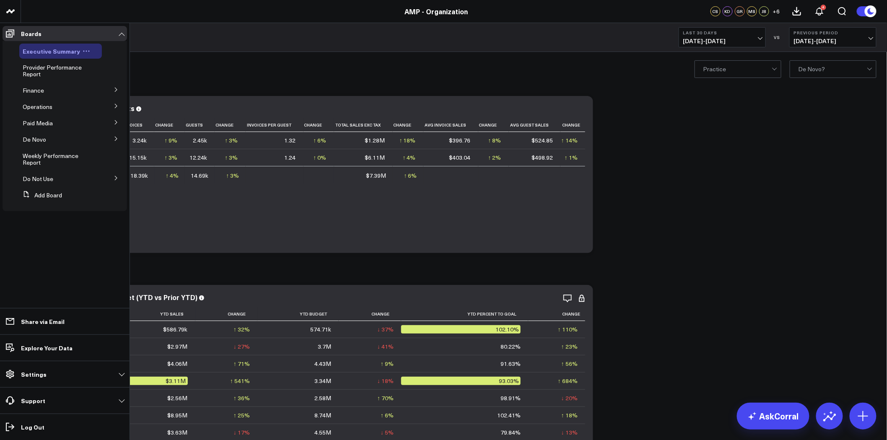
click at [52, 52] on span "Executive Summary" at bounding box center [51, 51] width 57 height 8
click at [49, 67] on span "Provider Performance Report" at bounding box center [52, 70] width 59 height 15
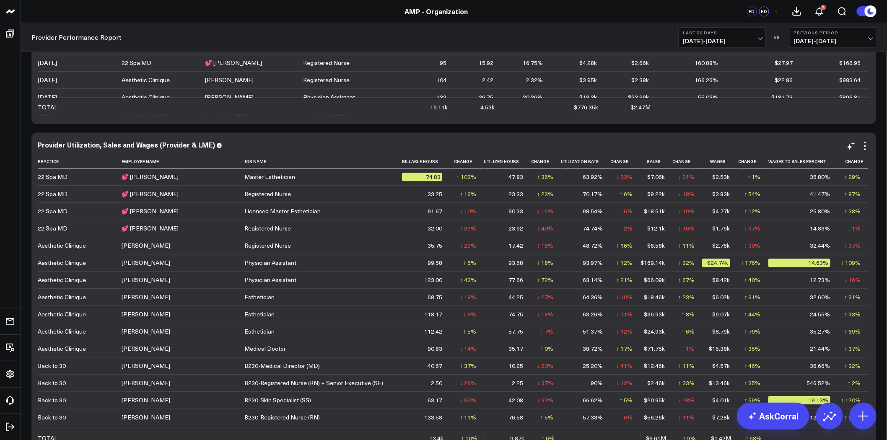
scroll to position [745, 0]
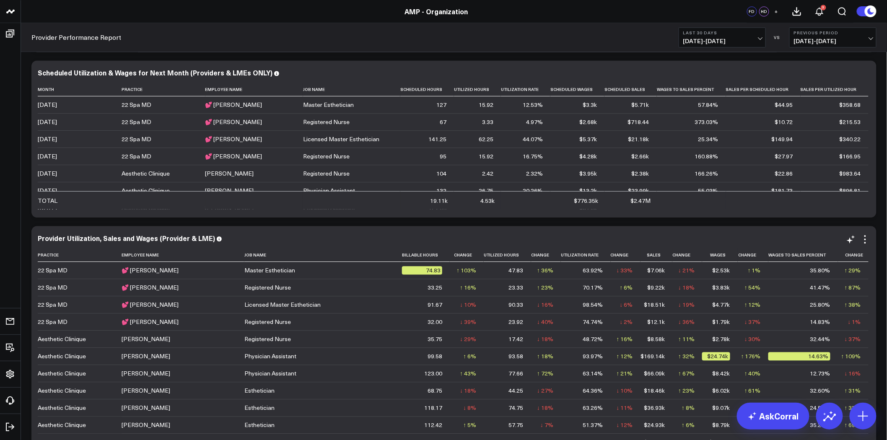
click at [127, 272] on div "💕 [PERSON_NAME]" at bounding box center [150, 270] width 57 height 8
click at [866, 242] on icon at bounding box center [865, 239] width 10 height 10
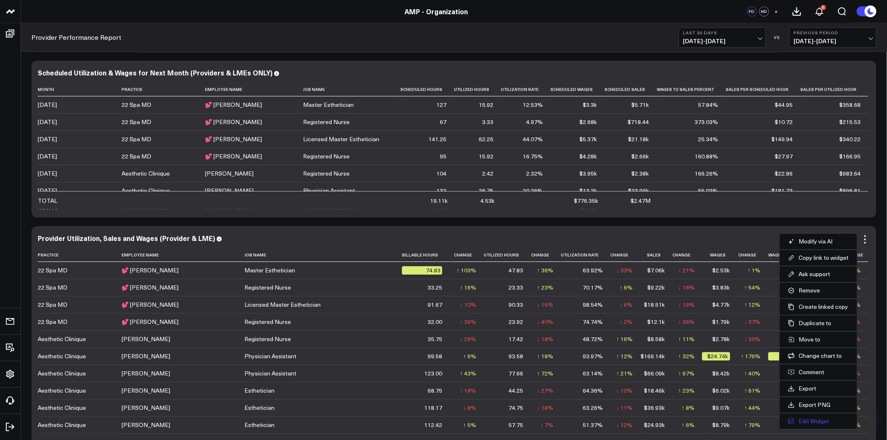
click at [809, 419] on button "Edit Widget" at bounding box center [818, 421] width 61 height 8
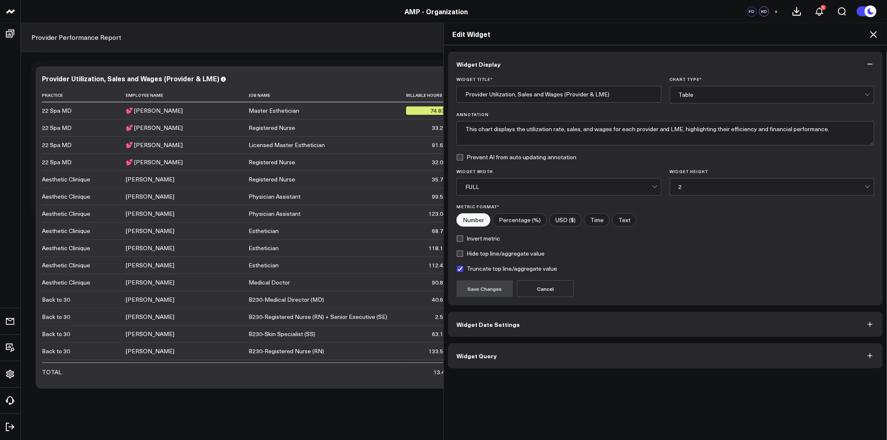
click at [566, 351] on button "Widget Query" at bounding box center [665, 355] width 434 height 25
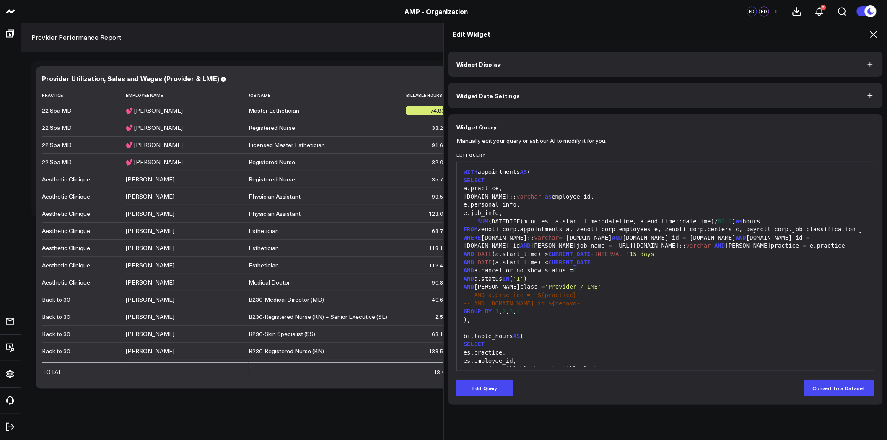
click at [872, 32] on icon at bounding box center [873, 34] width 7 height 7
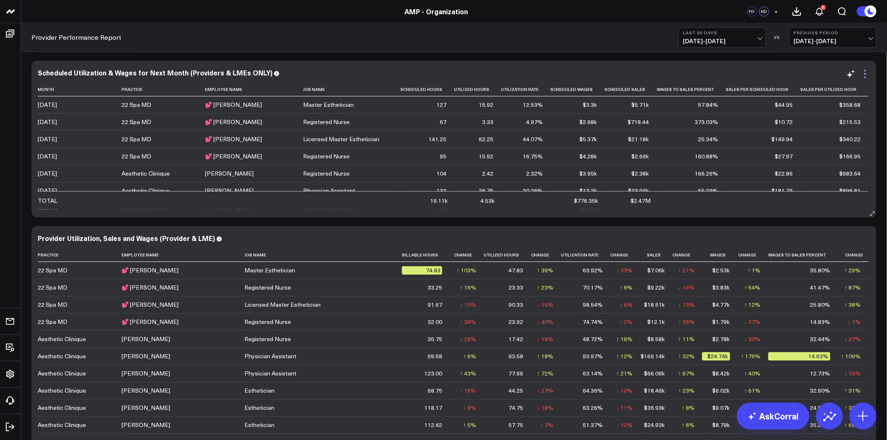
click at [866, 72] on icon at bounding box center [865, 74] width 10 height 10
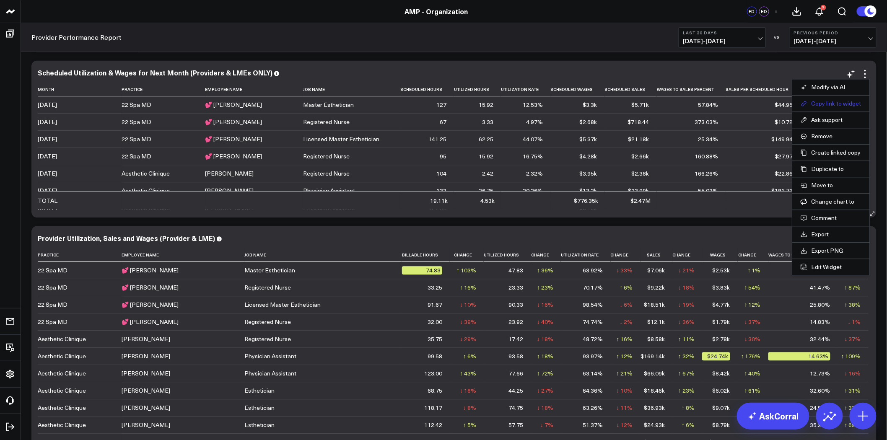
click at [832, 102] on button "Copy link to widget" at bounding box center [830, 104] width 61 height 8
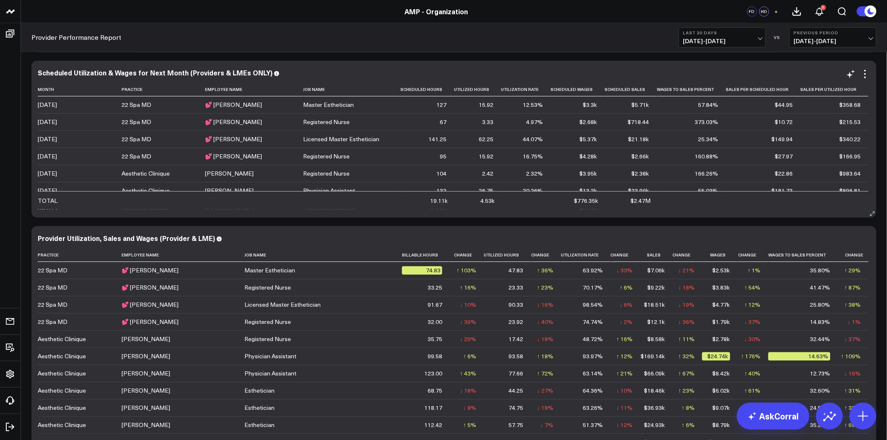
scroll to position [652, 0]
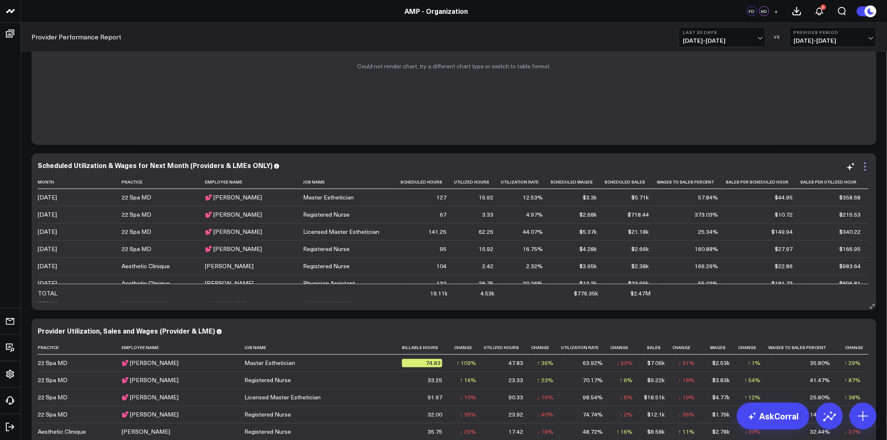
click at [868, 169] on icon at bounding box center [865, 167] width 10 height 10
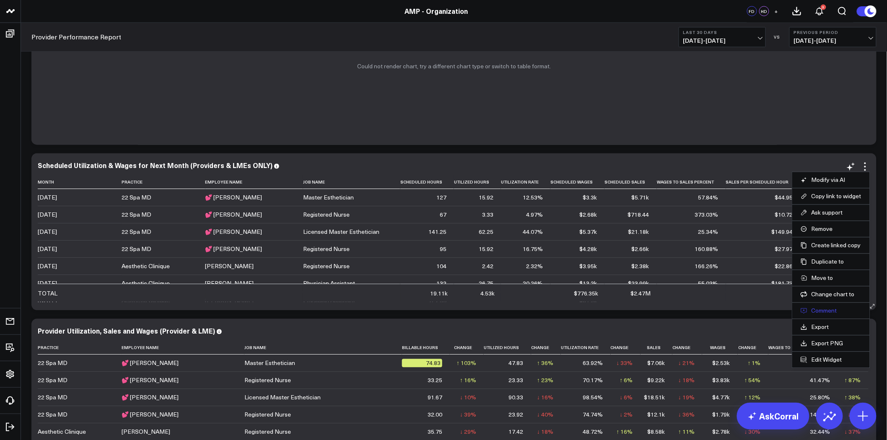
click at [831, 311] on button "Comment" at bounding box center [830, 311] width 61 height 8
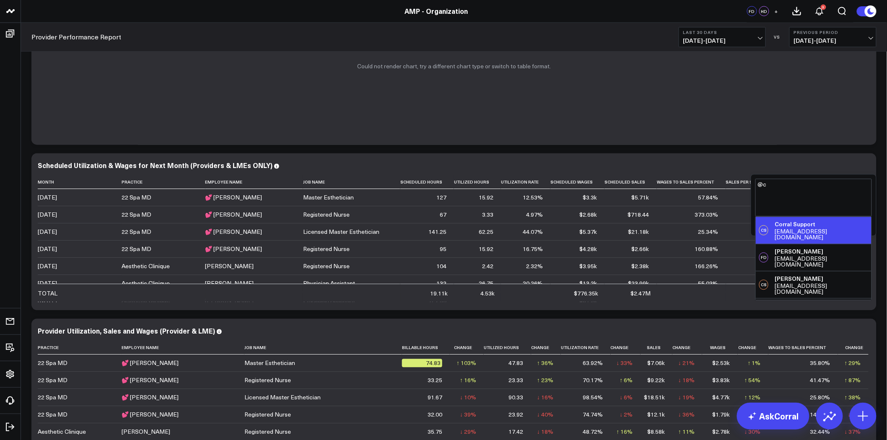
click at [807, 220] on div "Corral Support" at bounding box center [820, 224] width 93 height 8
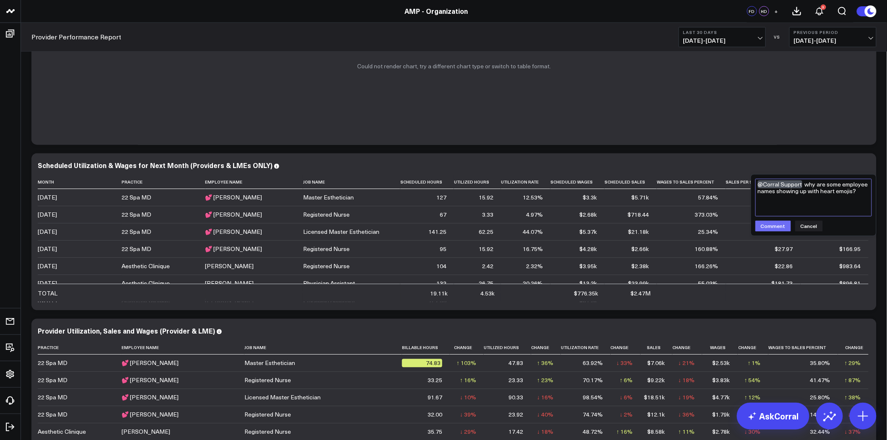
type textarea "@Corral Support why are some employee names showing up with heart emojis?"
click at [780, 227] on button "Comment" at bounding box center [773, 226] width 36 height 11
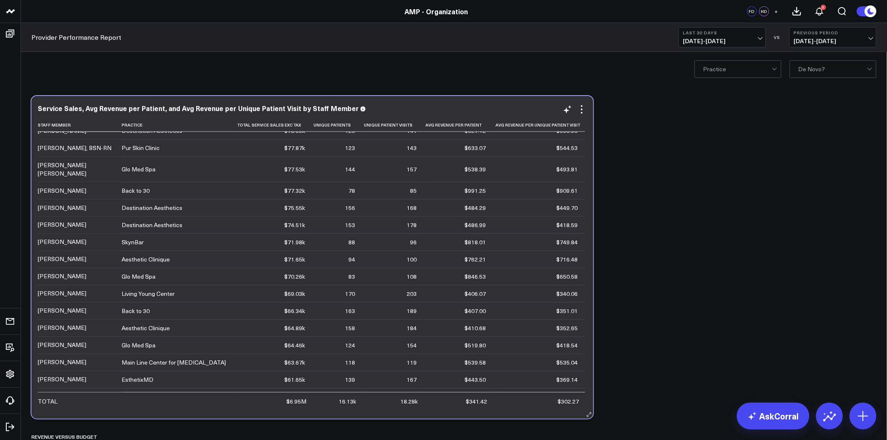
scroll to position [0, 0]
